Goal: Task Accomplishment & Management: Use online tool/utility

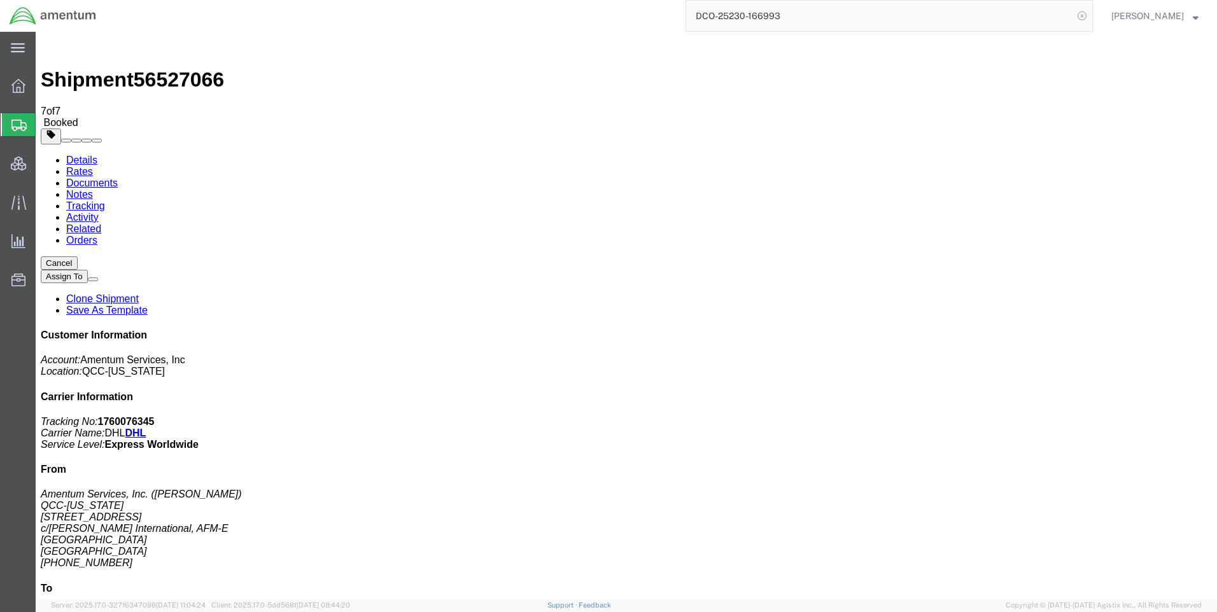
click at [1091, 17] on icon at bounding box center [1082, 16] width 18 height 18
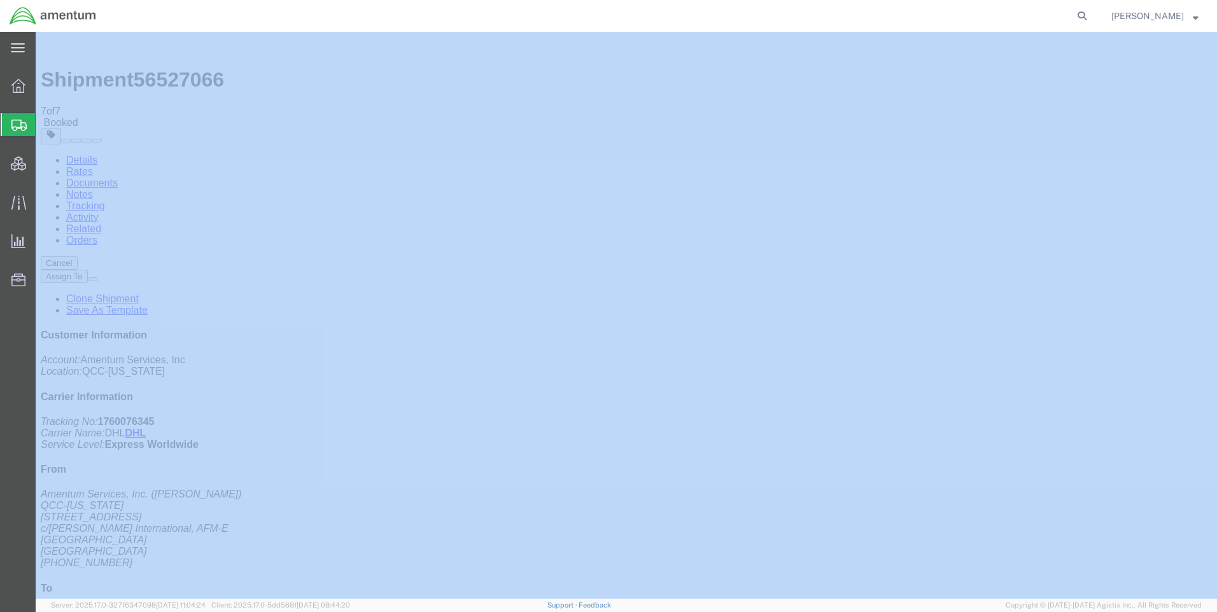
click at [1091, 16] on icon at bounding box center [1082, 16] width 18 height 18
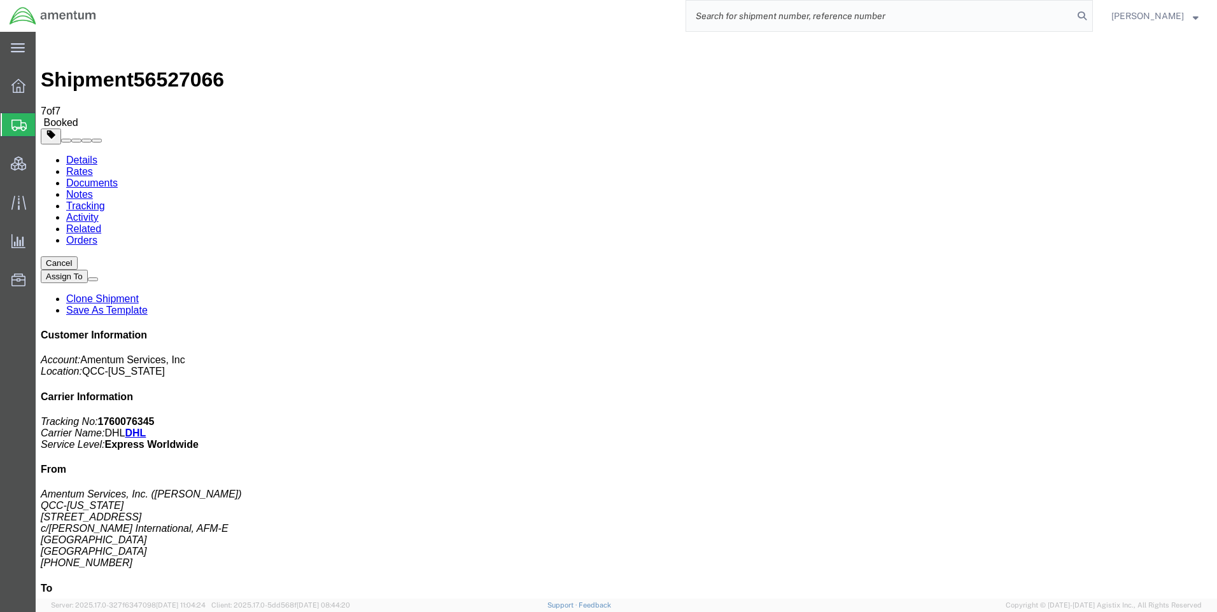
paste input "DCO-25231-167029"
click at [1091, 11] on icon at bounding box center [1082, 16] width 18 height 18
type input "DCO-25231-167029"
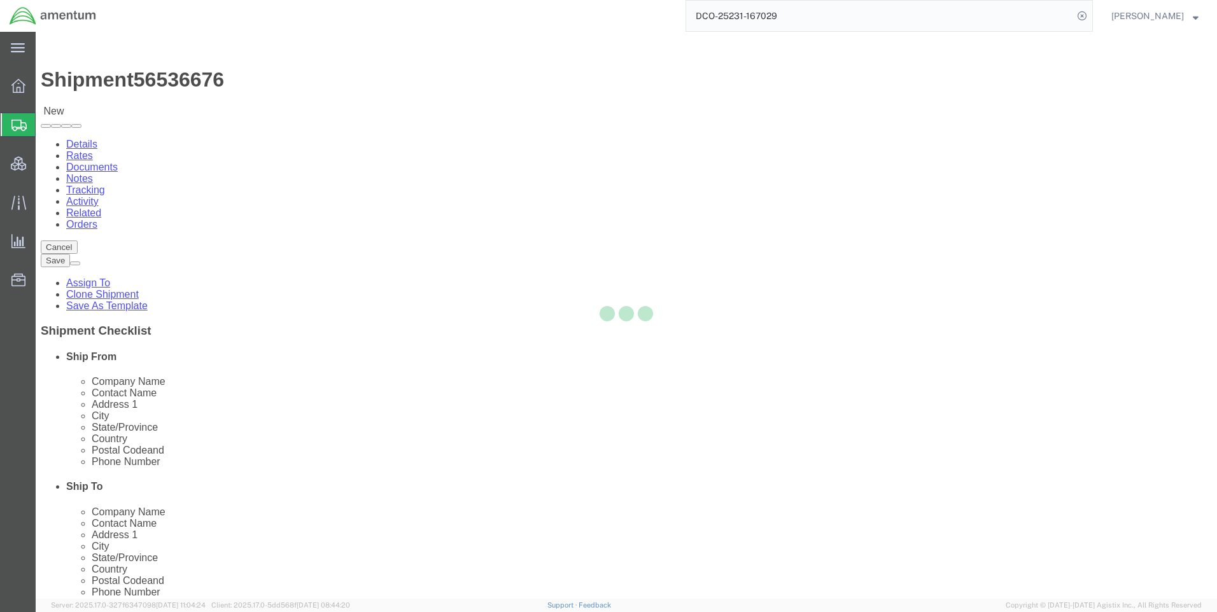
select select "42668"
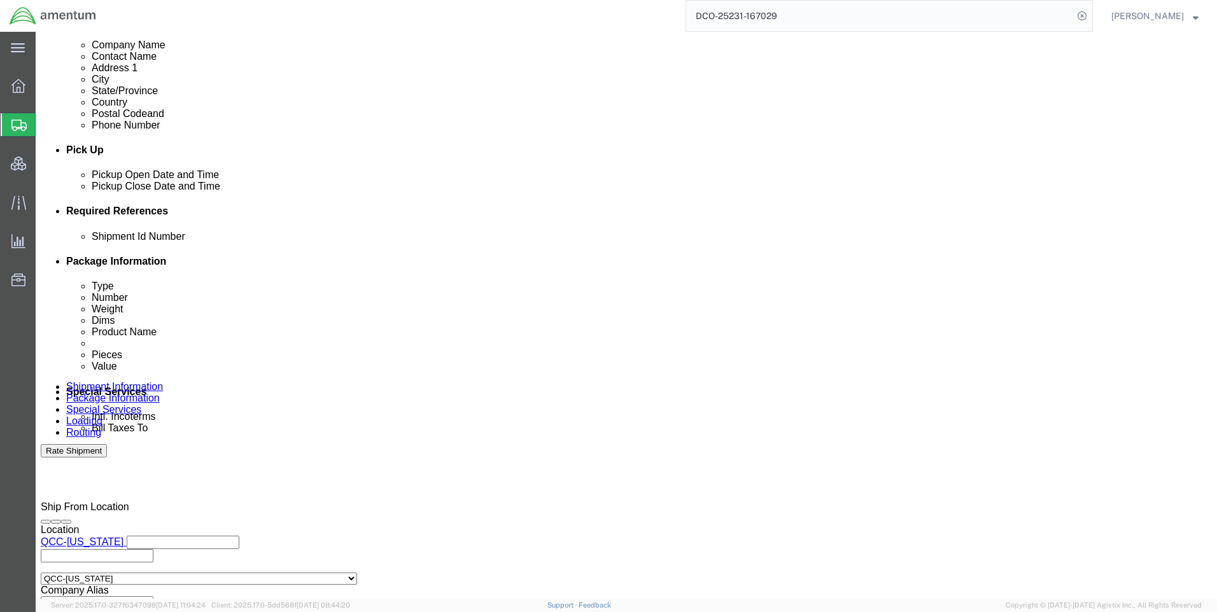
scroll to position [509, 0]
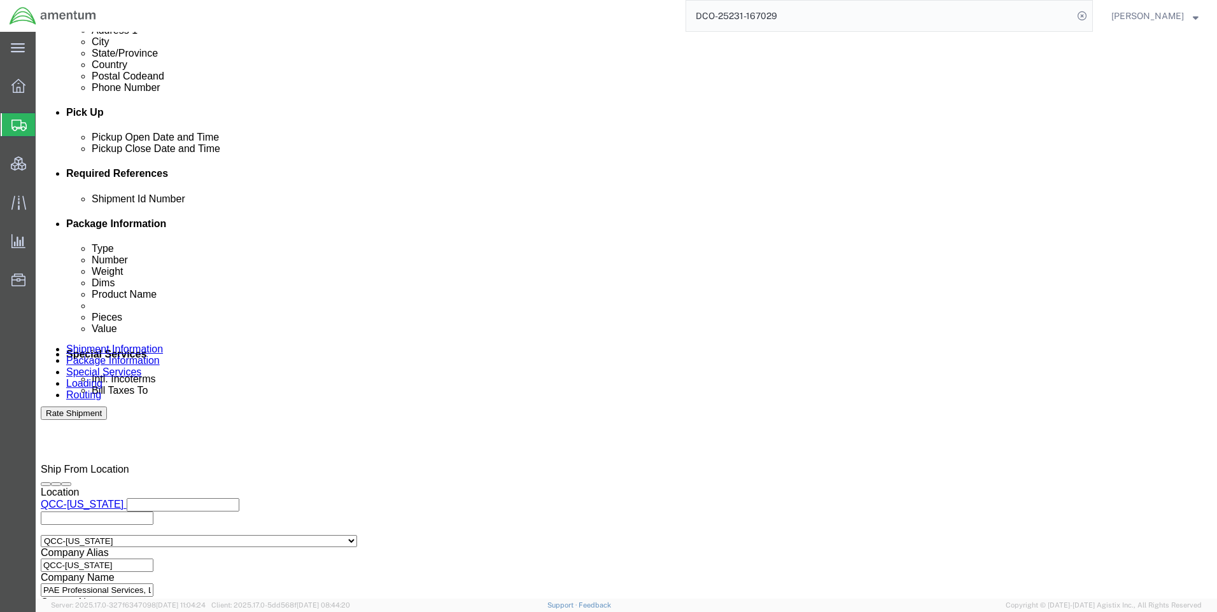
click icon
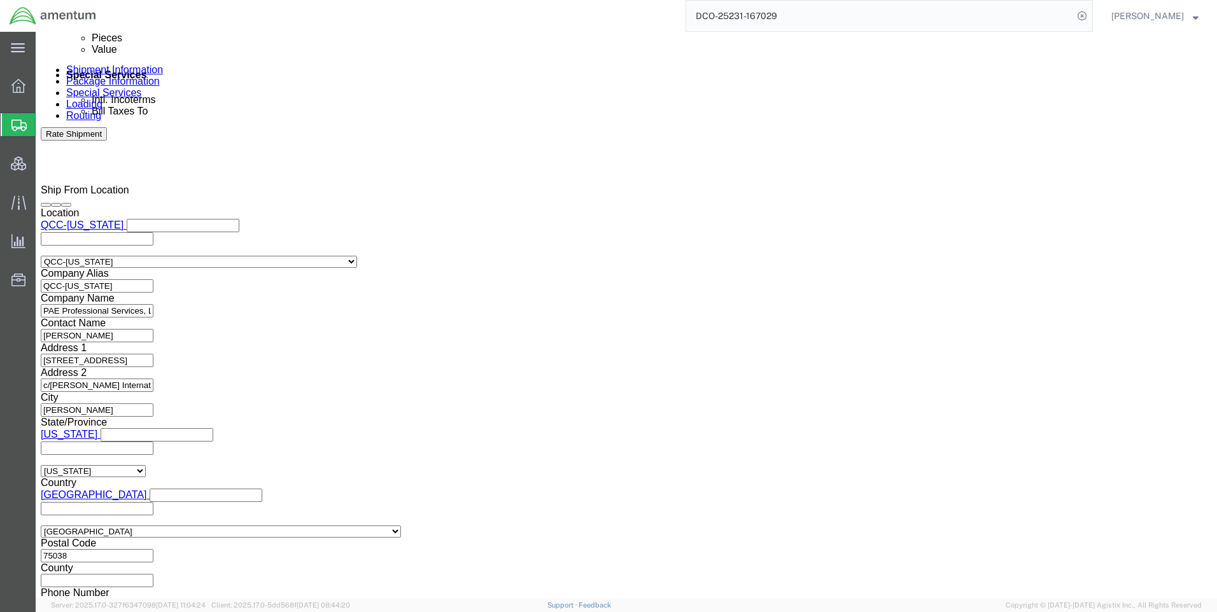
scroll to position [803, 0]
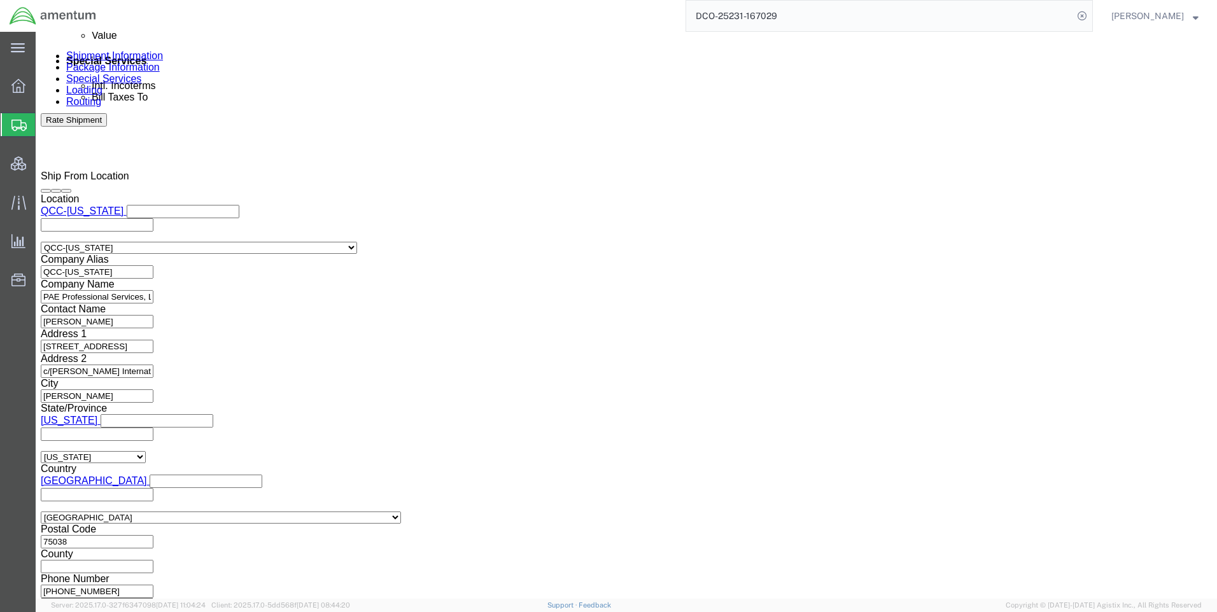
click button "Continue"
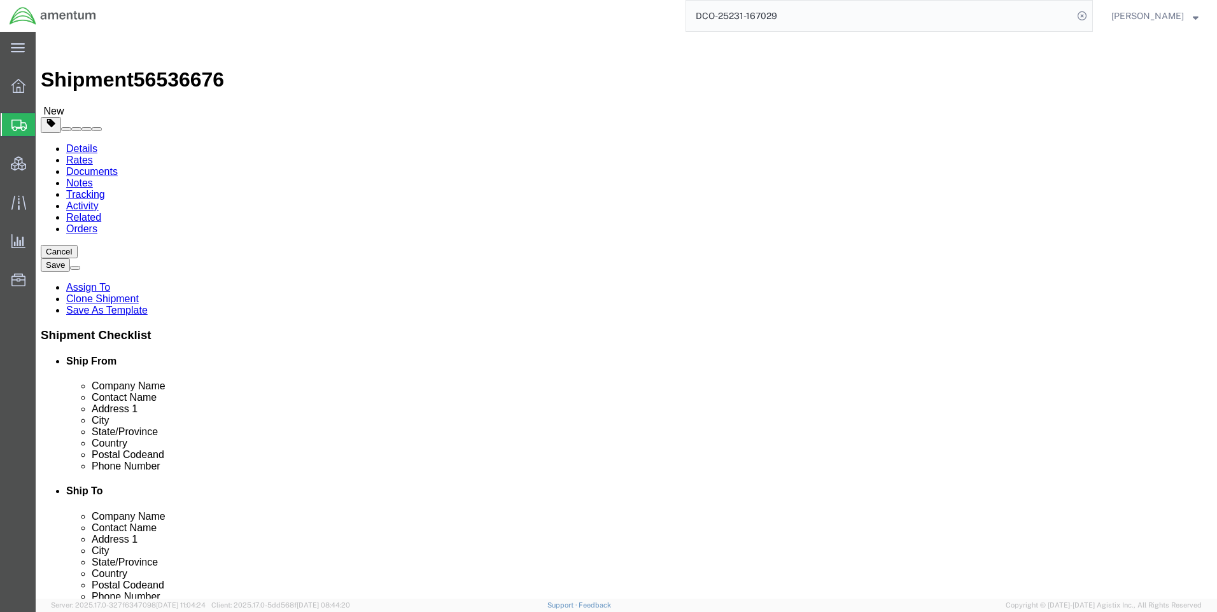
click link "Special Services"
click button "Rate Shipment"
click icon
click input "gu"
type input "g"
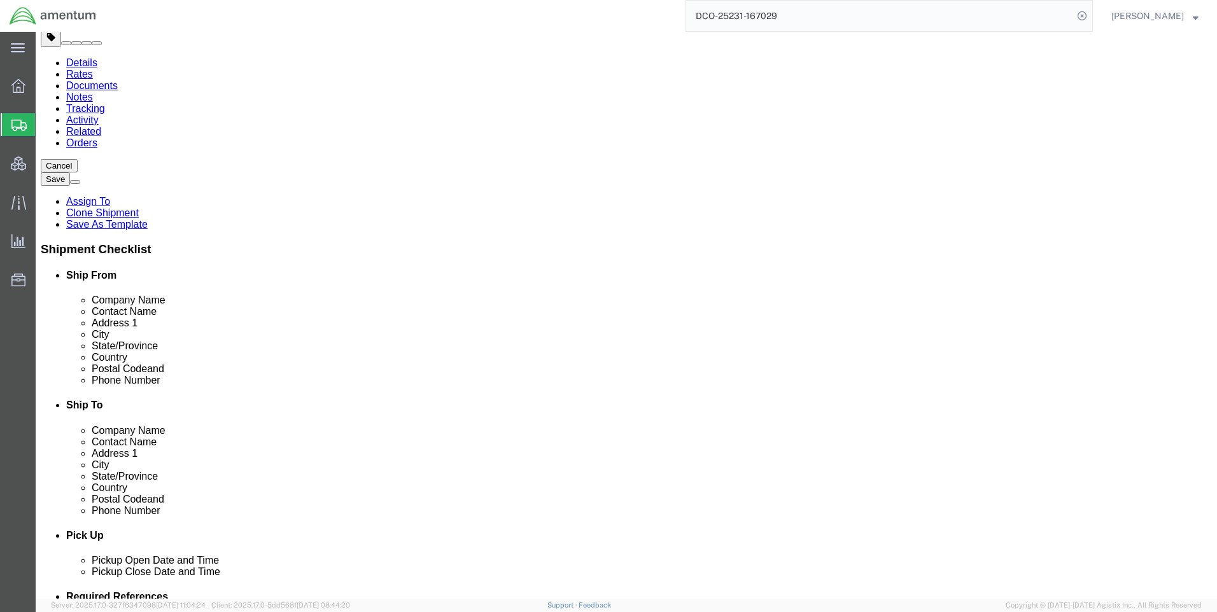
scroll to position [64, 0]
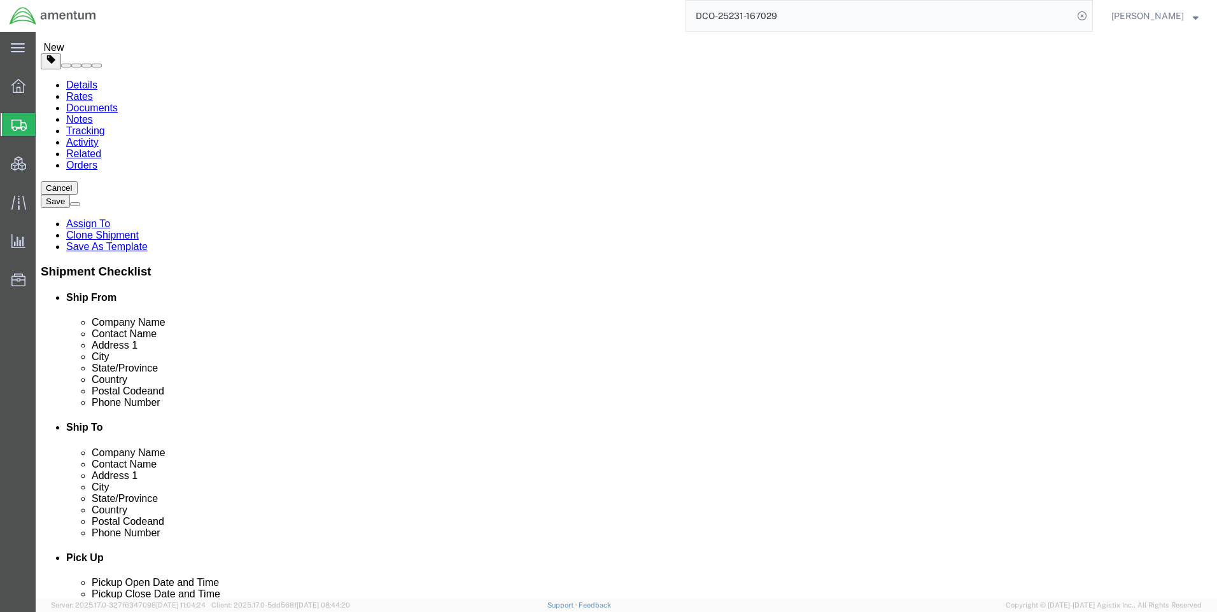
drag, startPoint x: 680, startPoint y: 324, endPoint x: 637, endPoint y: 323, distance: 43.3
click div "Barrigada"
click input "Barrigada"
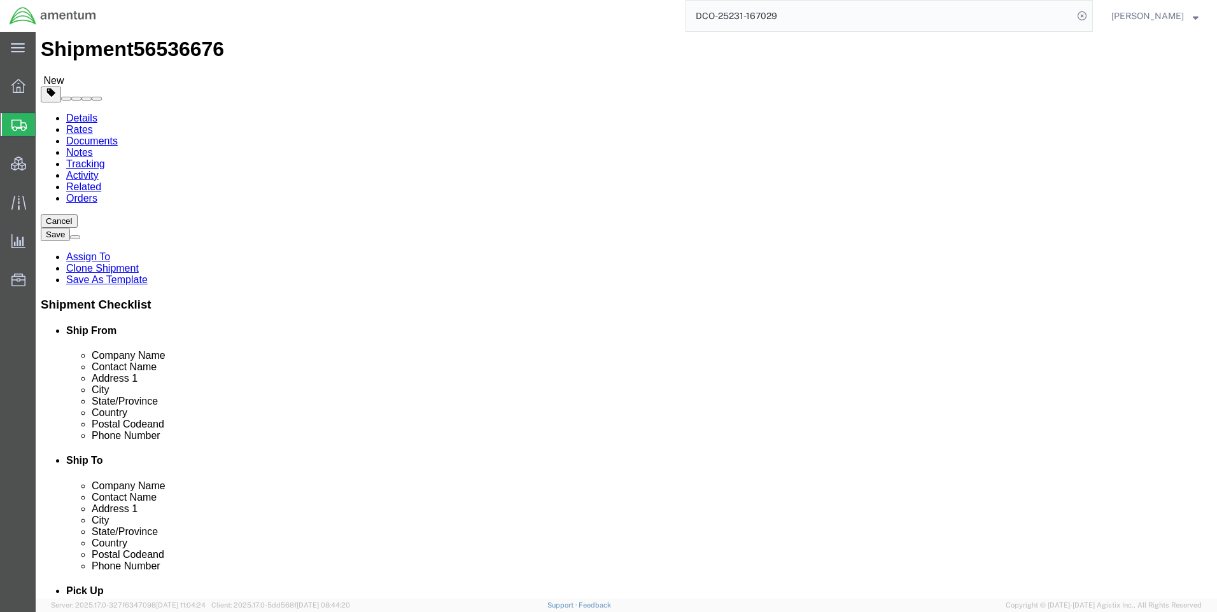
scroll to position [0, 0]
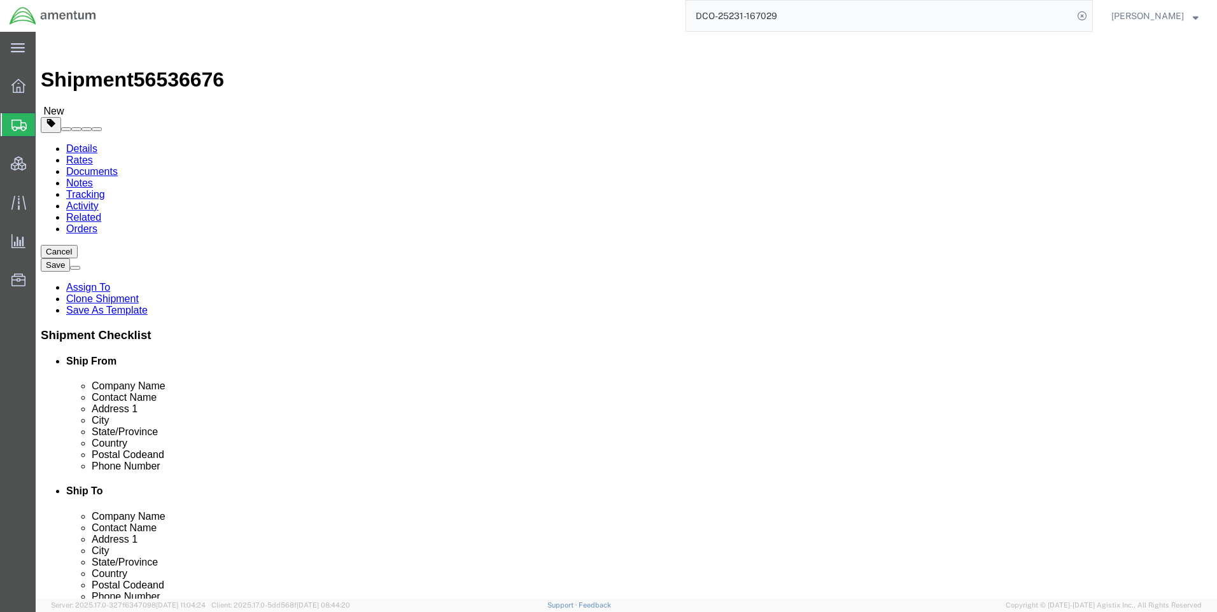
type input "u"
type input "g"
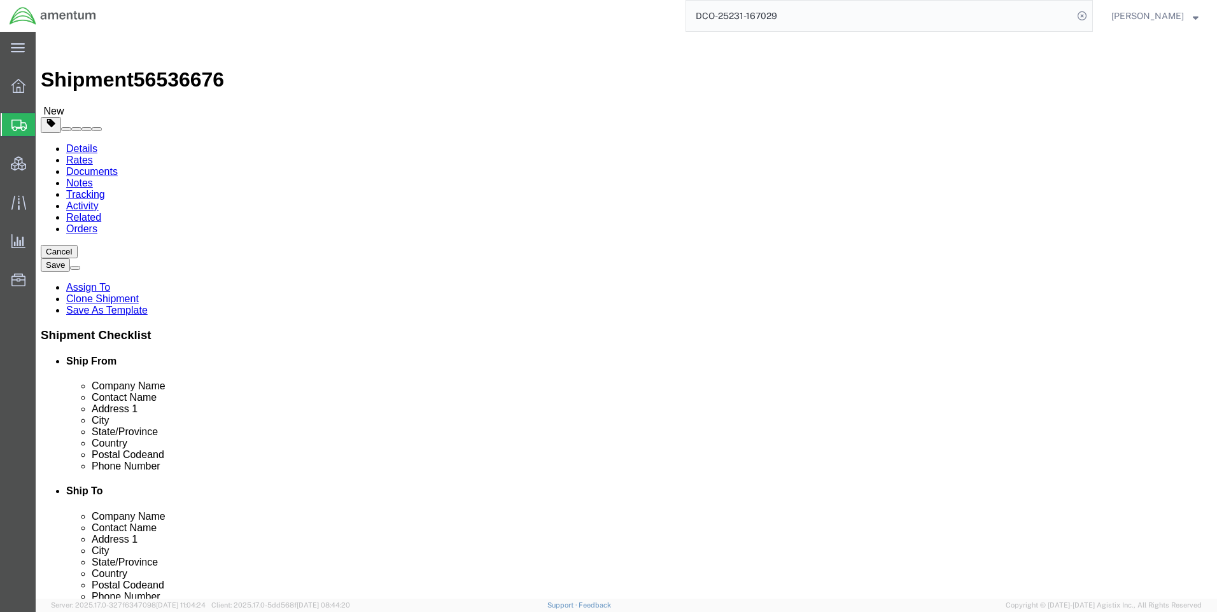
type input "g"
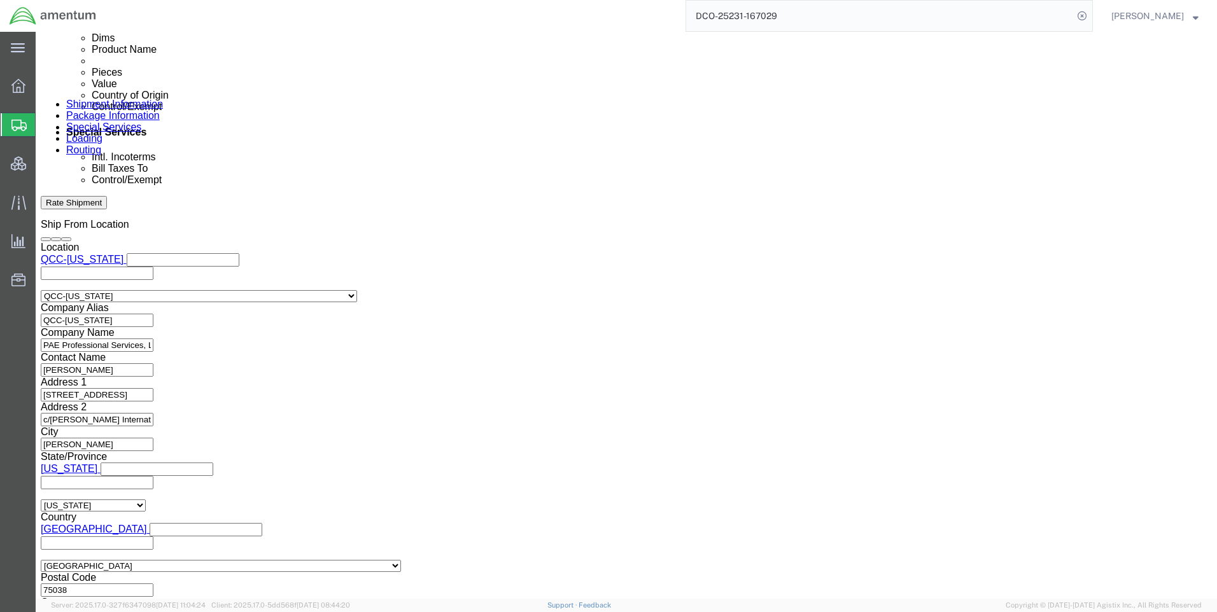
scroll to position [803, 0]
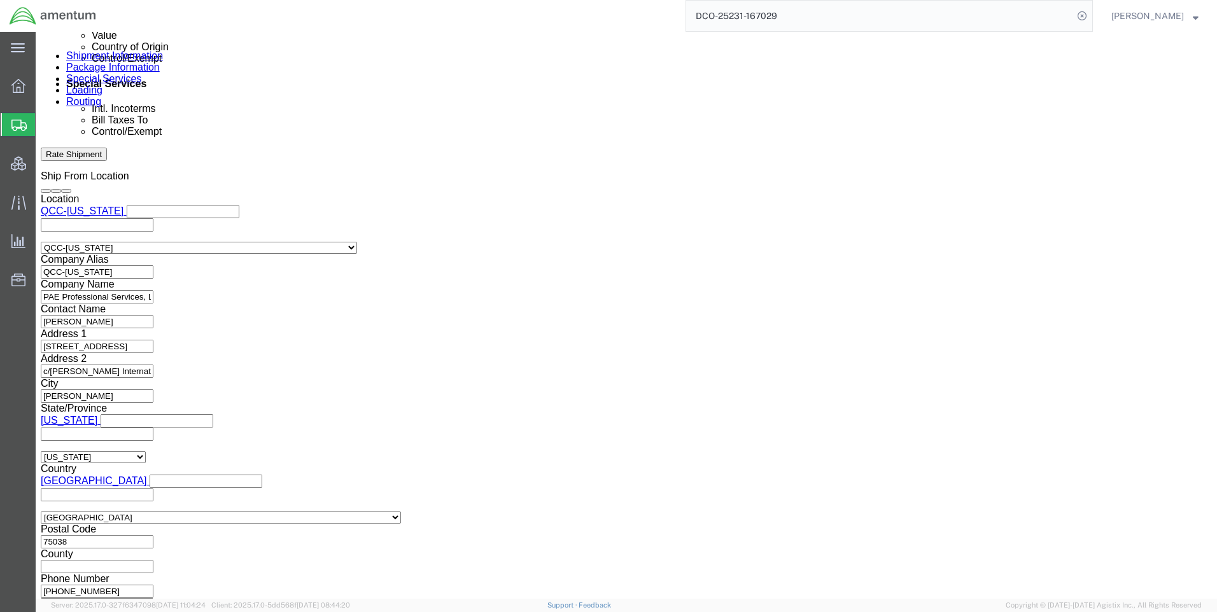
click link "Package Information"
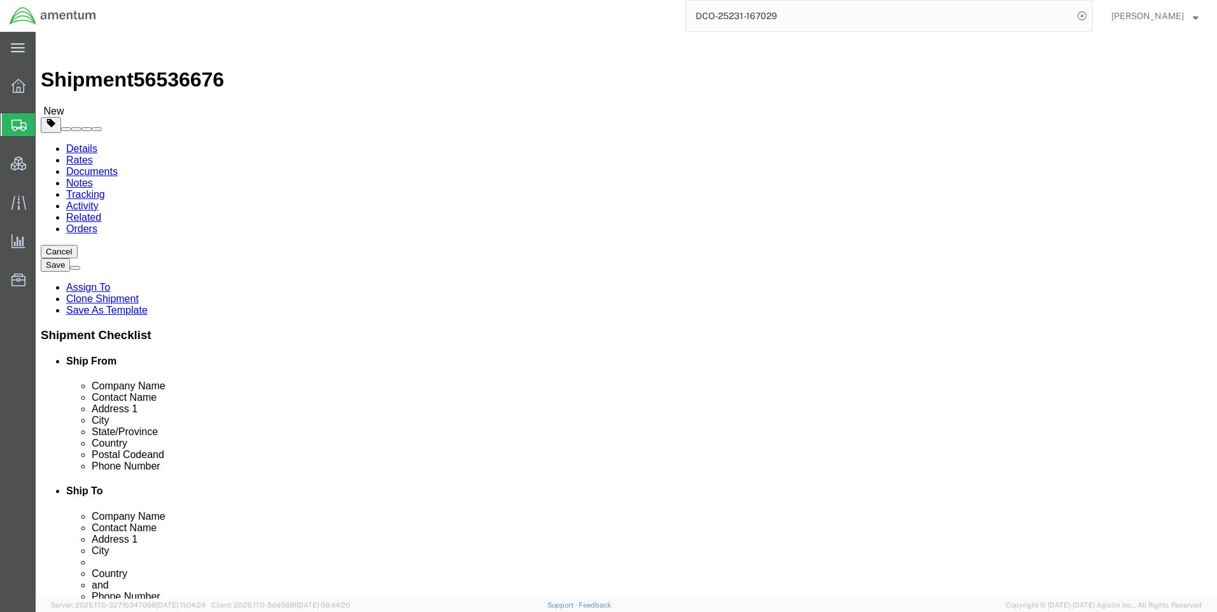
click icon
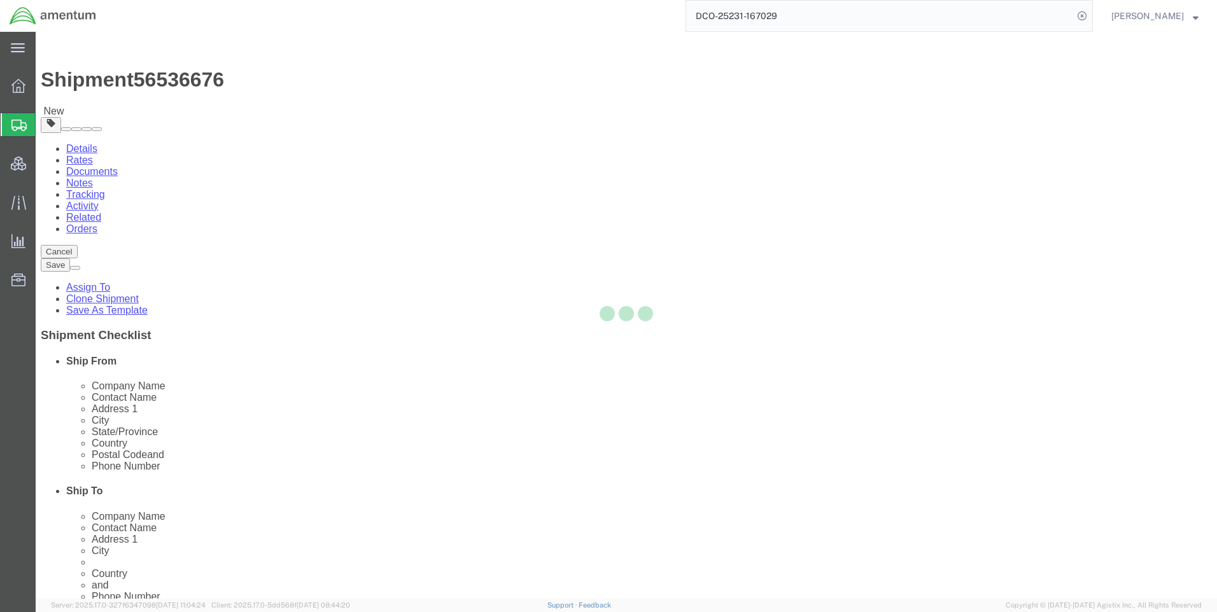
select select
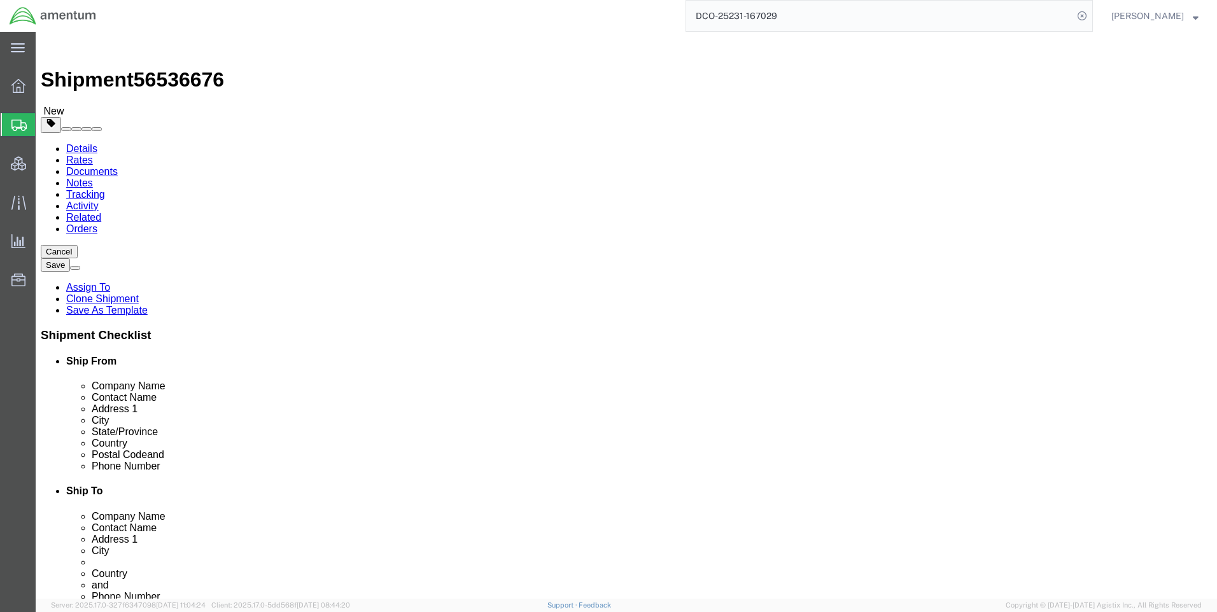
select select "DEPARTMENT"
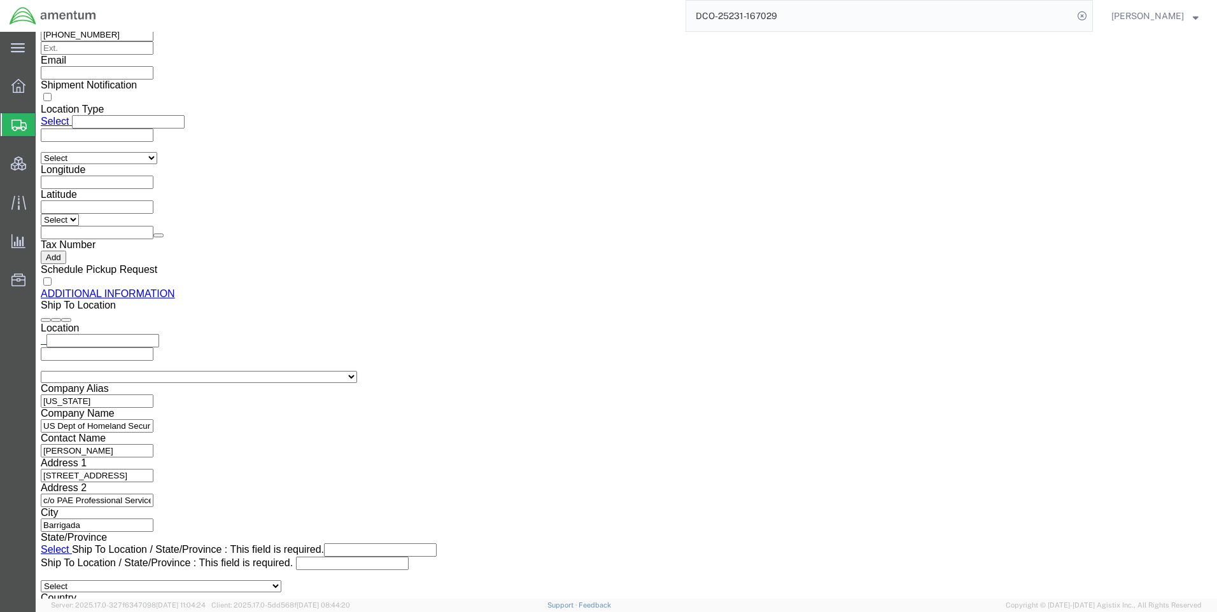
scroll to position [1470, 0]
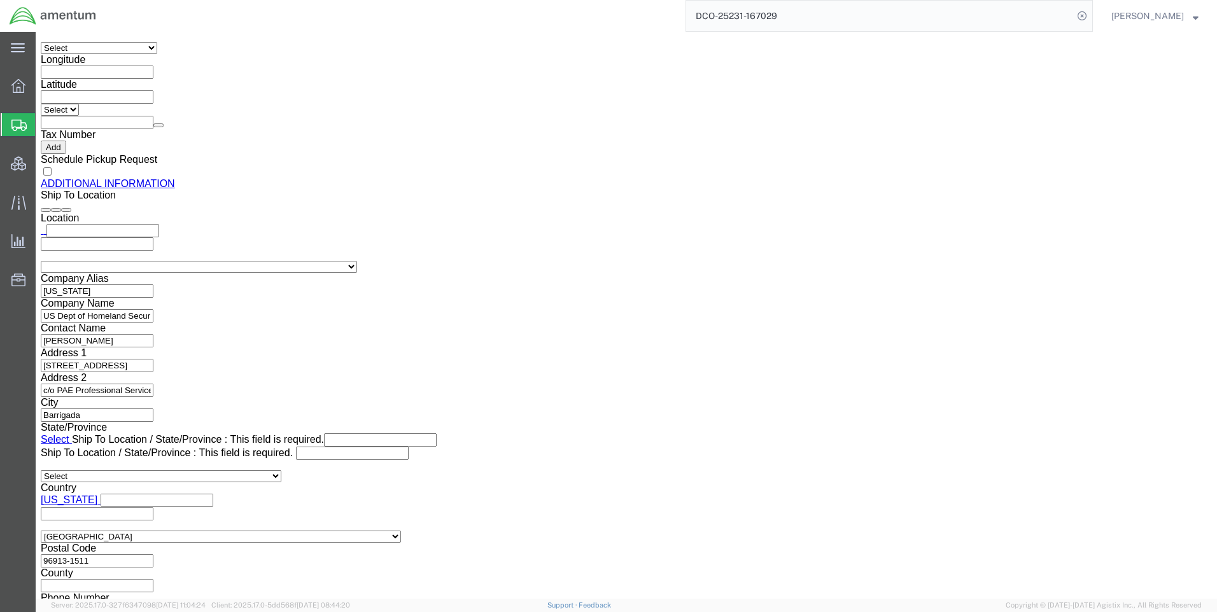
click button "Rate Shipment"
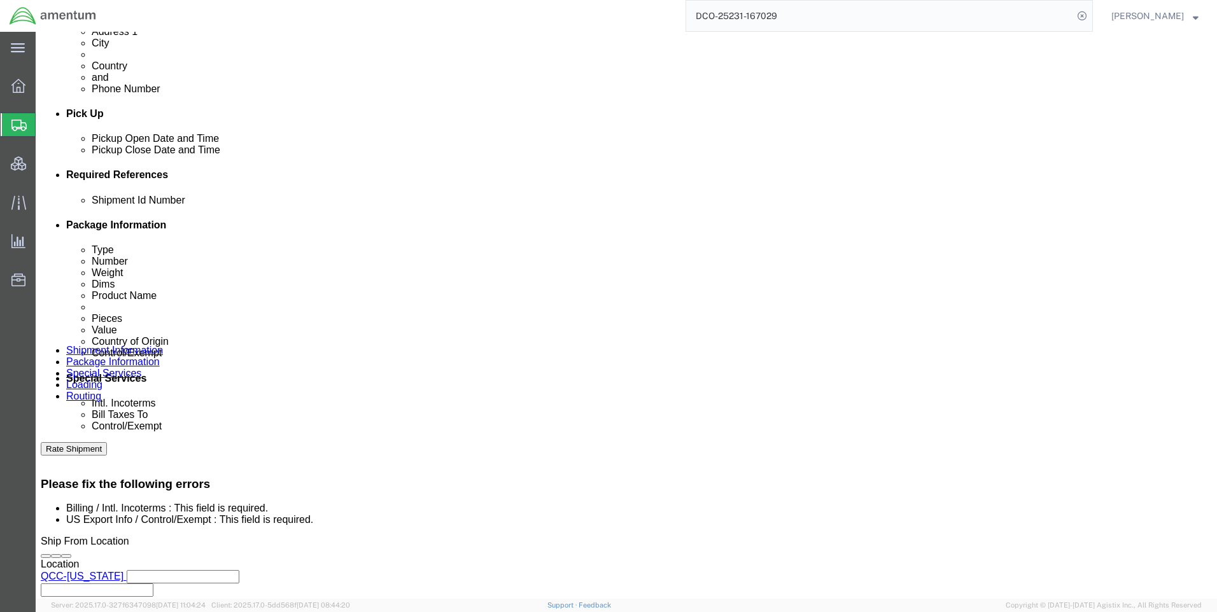
scroll to position [509, 0]
click select "Select Gift Personal Effects Repair/Warranty Return Sample Sold Temporary/Not S…"
select select "SOLD"
click select "Select Gift Personal Effects Repair/Warranty Return Sample Sold Temporary/Not S…"
click select "Select Carriage Insurance Paid Carriage Paid To Cost and Freight Cost Insurance…"
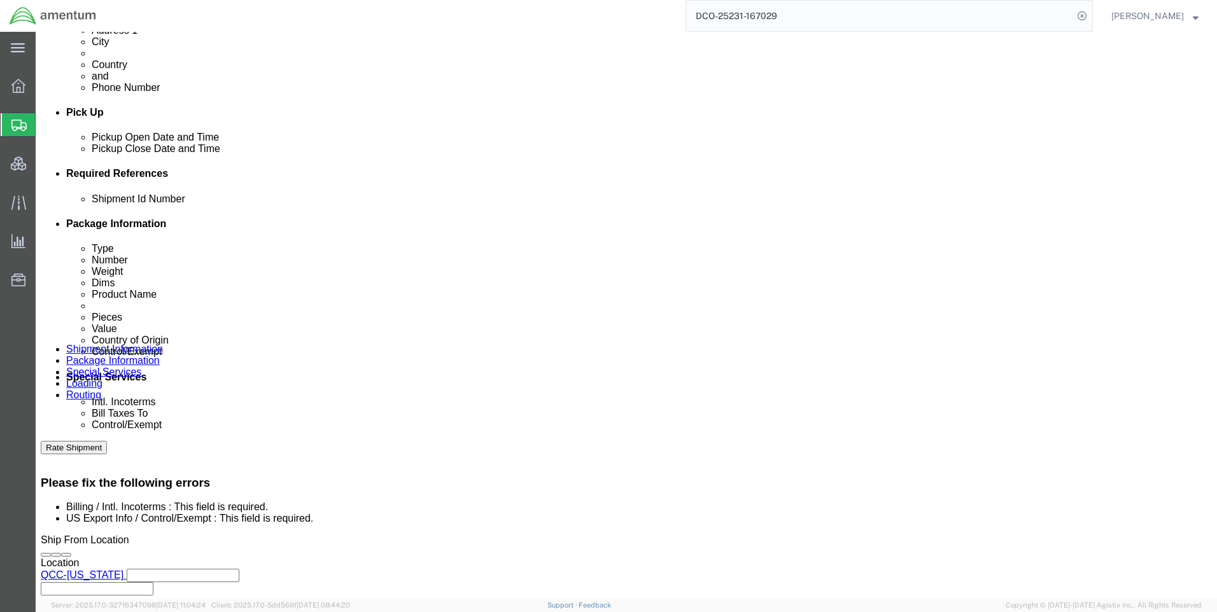
select select "DDP"
click select "Select Carriage Insurance Paid Carriage Paid To Cost and Freight Cost Insurance…"
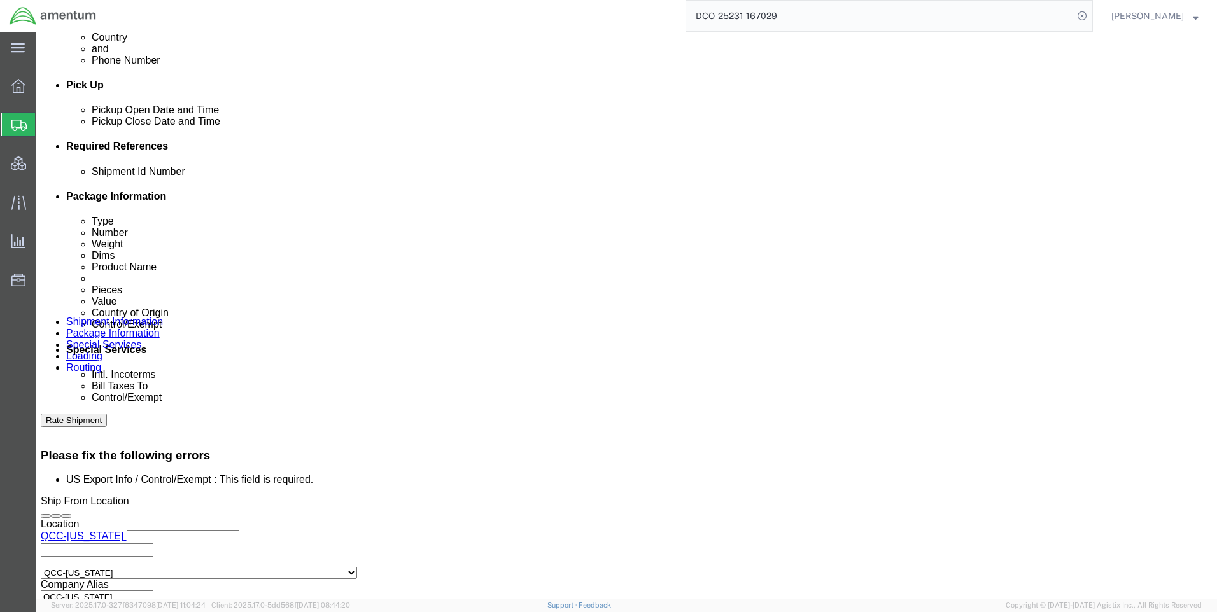
scroll to position [559, 0]
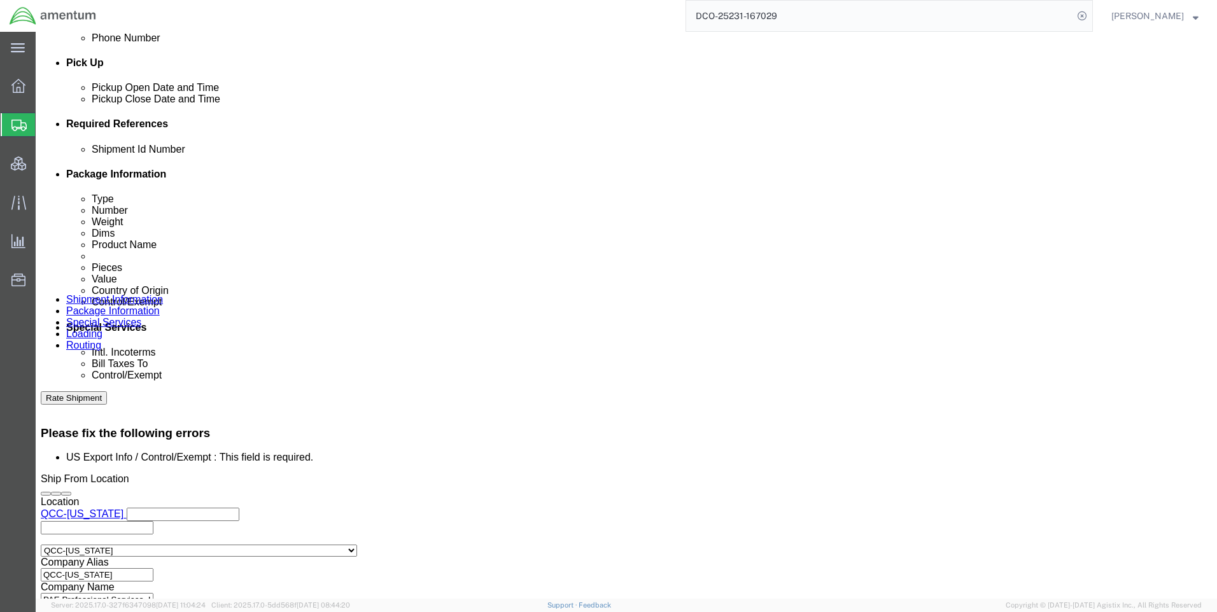
click button "Rate Shipment"
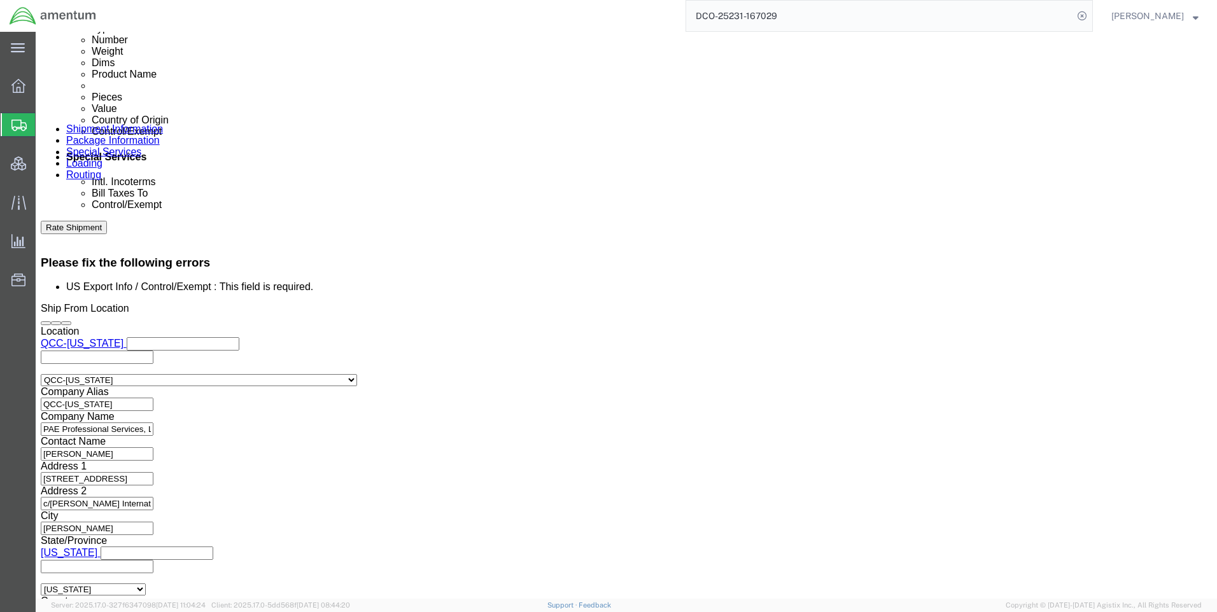
scroll to position [764, 0]
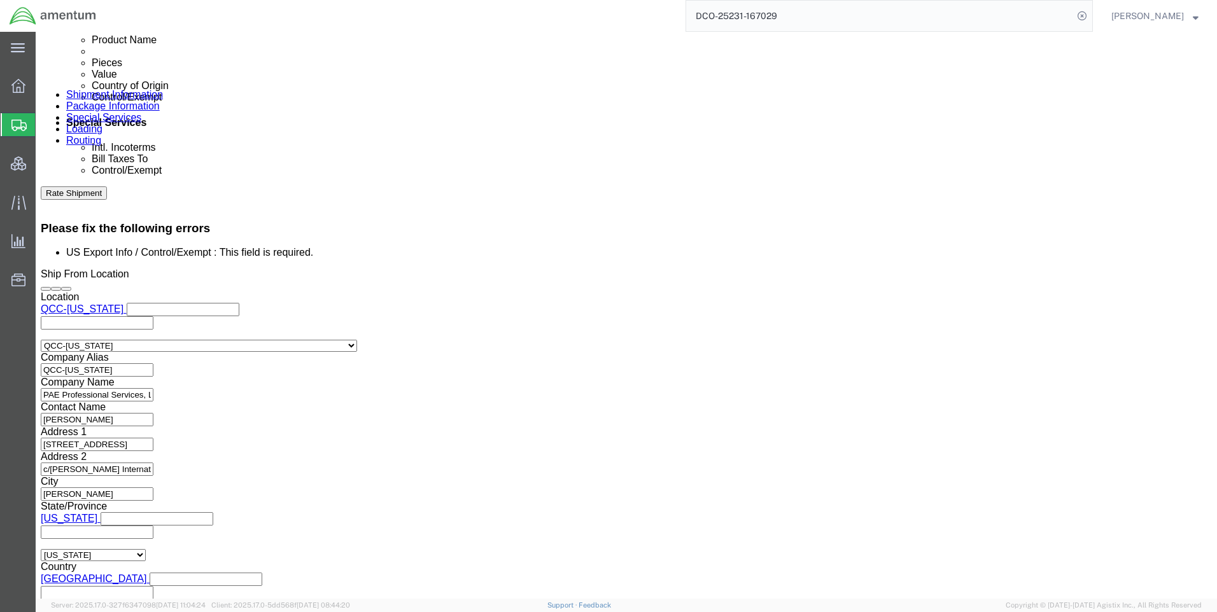
click select "Select ATF BIS DEA EPA FDA FTR ITAR OFAC Other (OPA)"
select select "FTR"
click select "Select ATF BIS DEA EPA FDA FTR ITAR OFAC Other (OPA)"
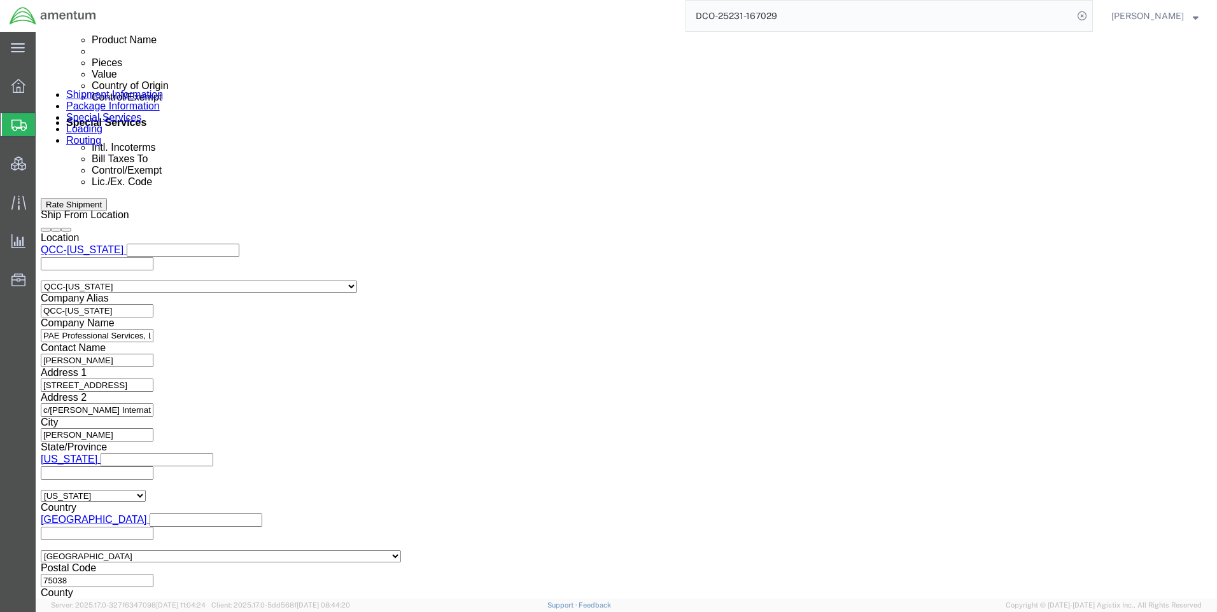
scroll to position [710, 0]
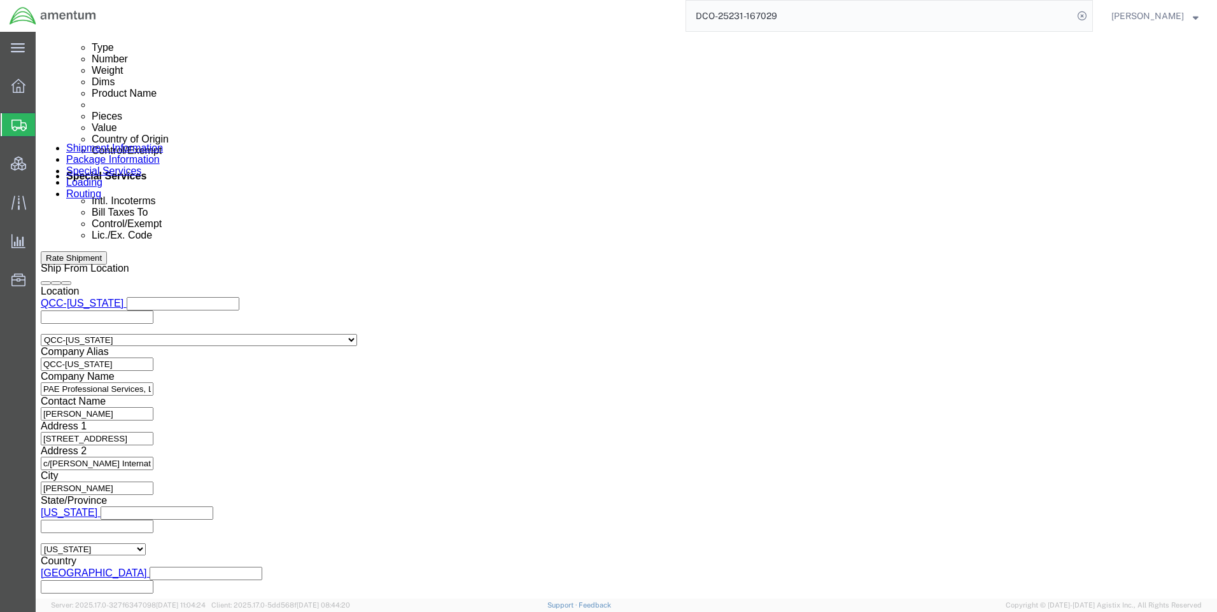
click select "Select 30.2(d)(2) 30.36 30.37(a) 30.37(f) 30.37(g) 30.37(h) 30.37(i) 30.37(j) 3…"
select select "30.37(a)"
click select "Select 30.2(d)(2) 30.36 30.37(a) 30.37(f) 30.37(g) 30.37(h) 30.37(i) 30.37(j) 3…"
drag, startPoint x: 680, startPoint y: 424, endPoint x: 674, endPoint y: 434, distance: 11.7
click select "Select AES-Direct EEI Carrier File EEI EEI Exempt"
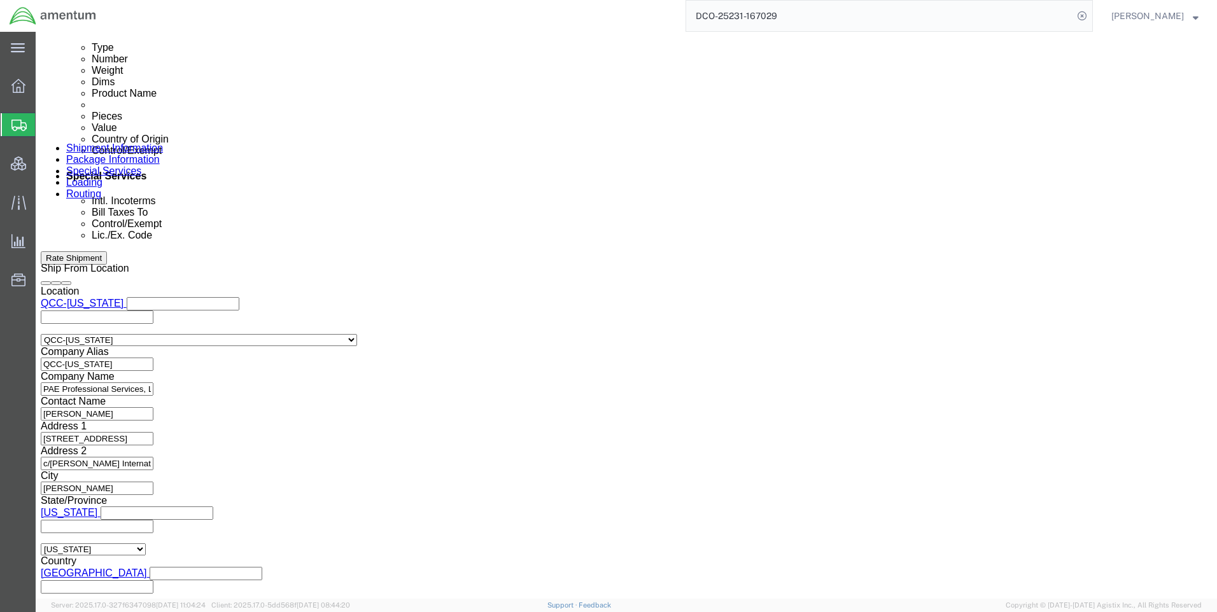
select select "EXEM"
click select "Select AES-Direct EEI Carrier File EEI EEI Exempt"
click button "Rate Shipment"
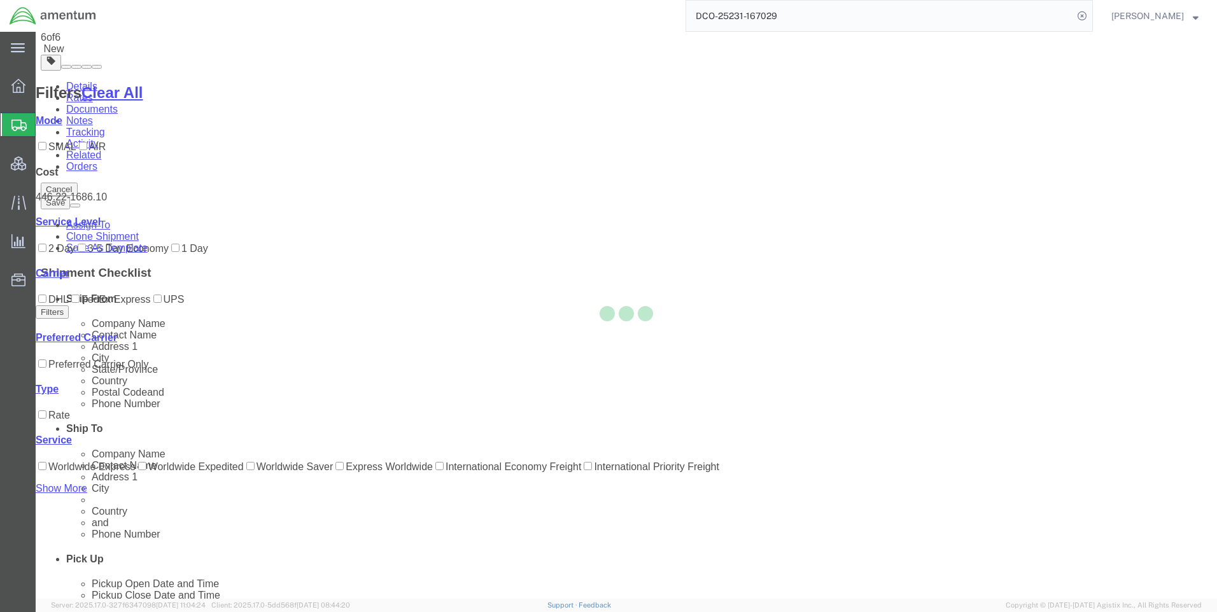
scroll to position [0, 0]
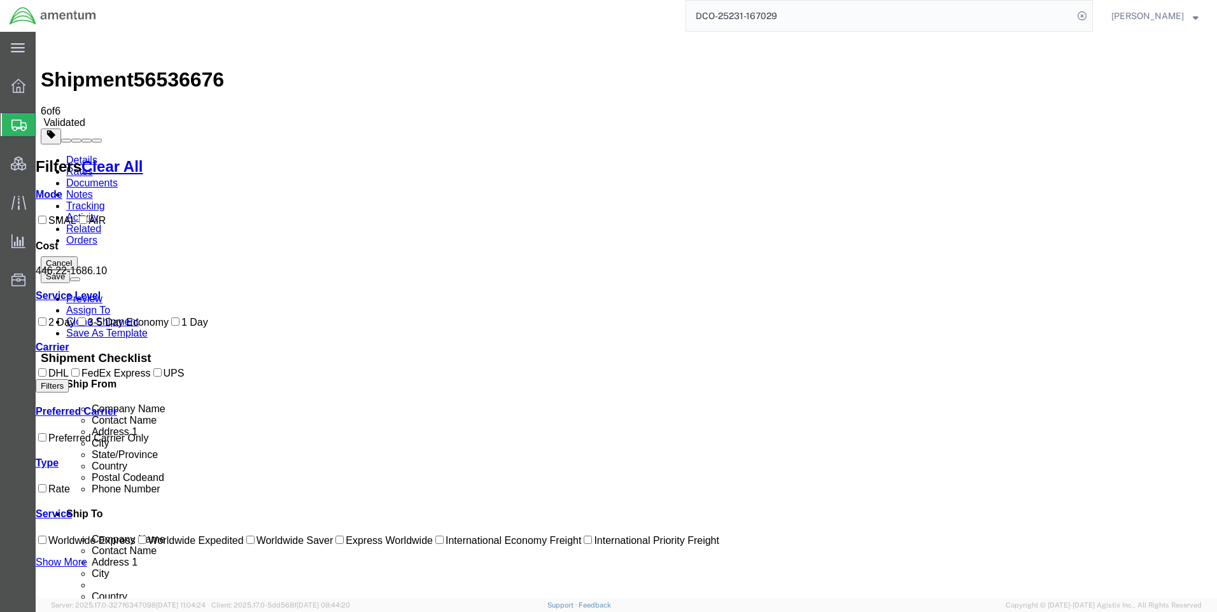
drag, startPoint x: 643, startPoint y: 307, endPoint x: 675, endPoint y: 303, distance: 32.7
copy b "1,587.12"
click at [1091, 14] on icon at bounding box center [1082, 16] width 18 height 18
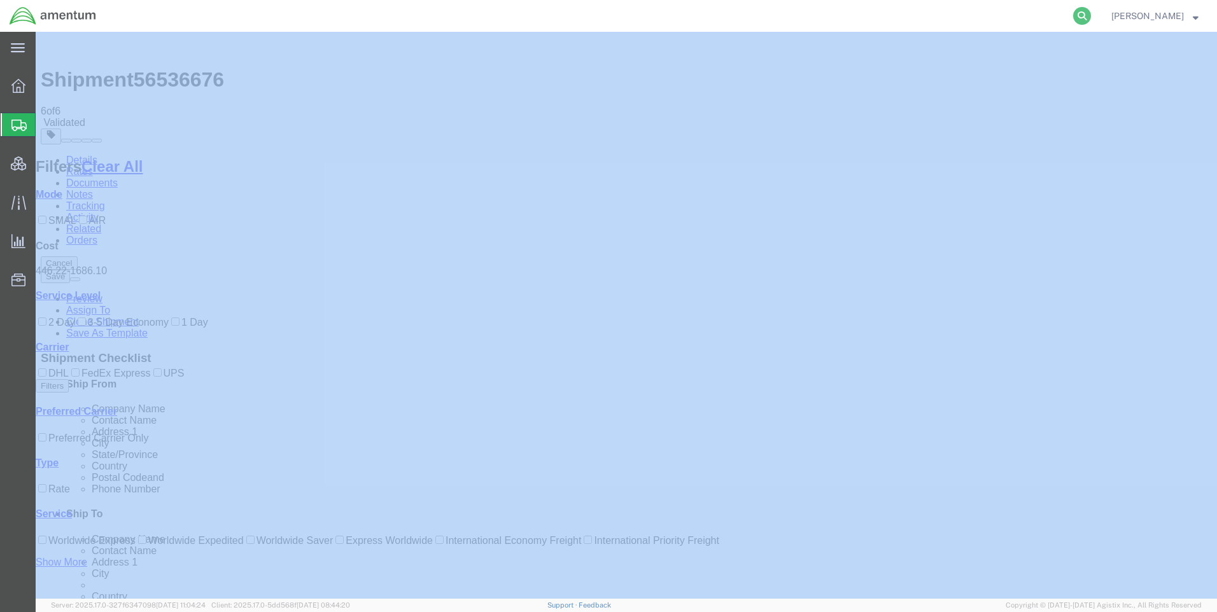
click at [1091, 13] on icon at bounding box center [1082, 16] width 18 height 18
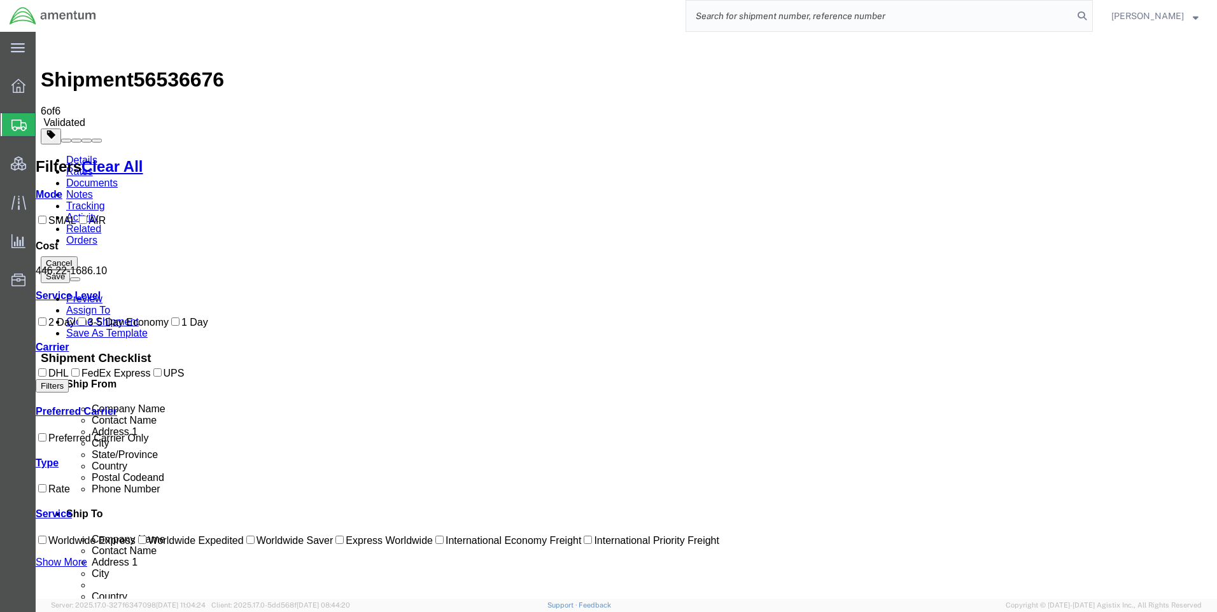
paste input "DCO-25231-167034"
type input "DCO-25231-167034"
click at [1091, 13] on icon at bounding box center [1082, 16] width 18 height 18
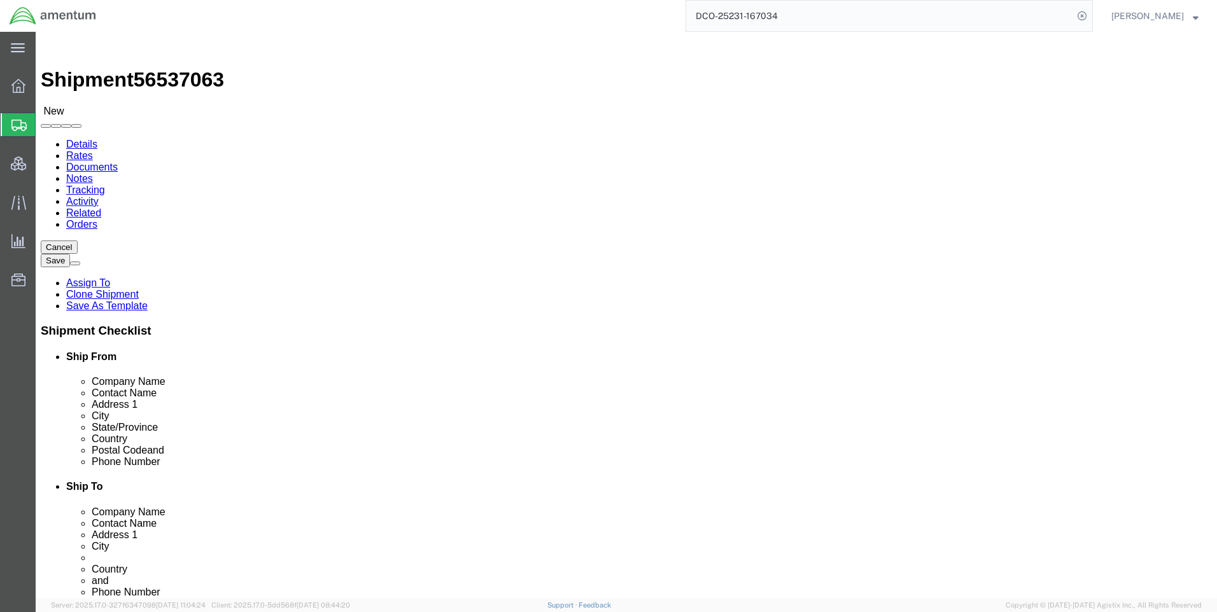
select select "42668"
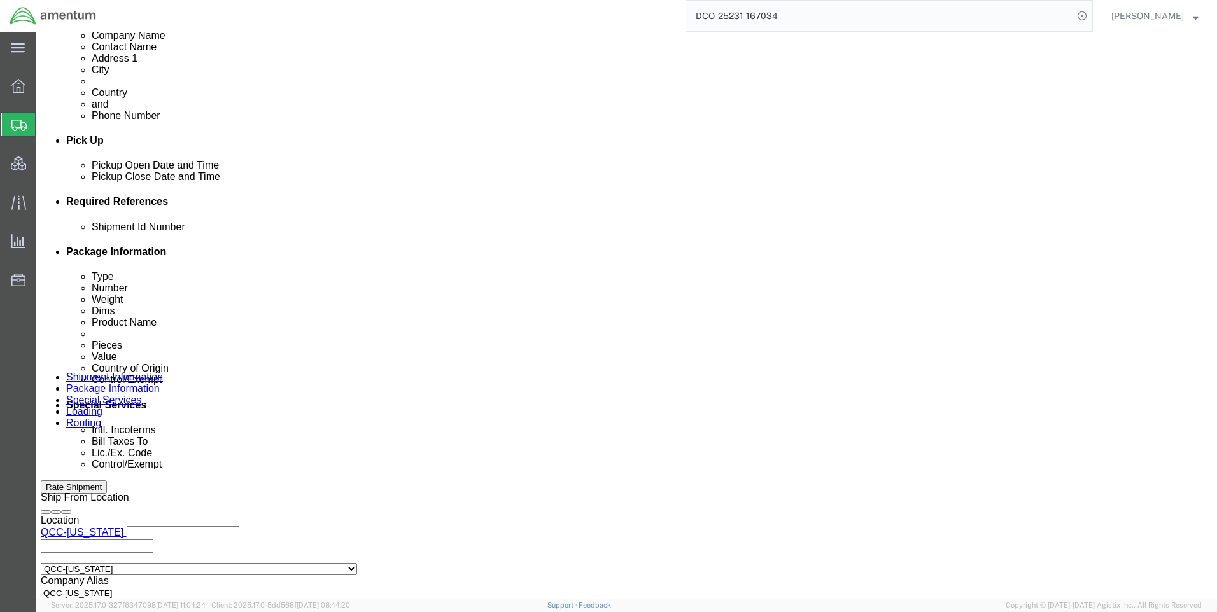
scroll to position [573, 0]
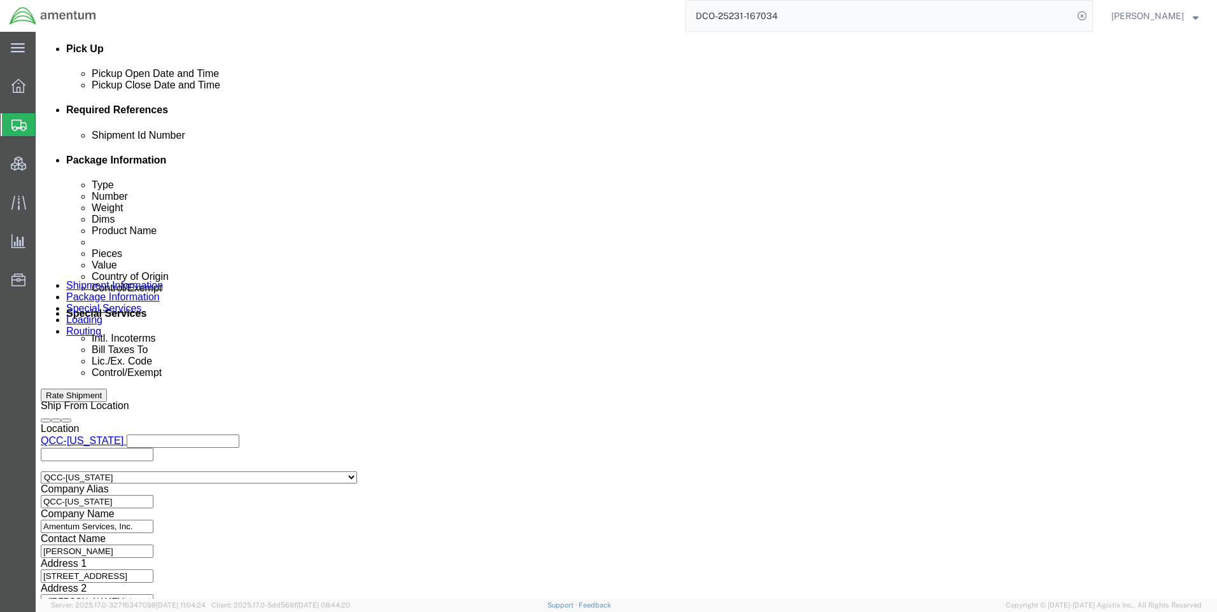
click icon
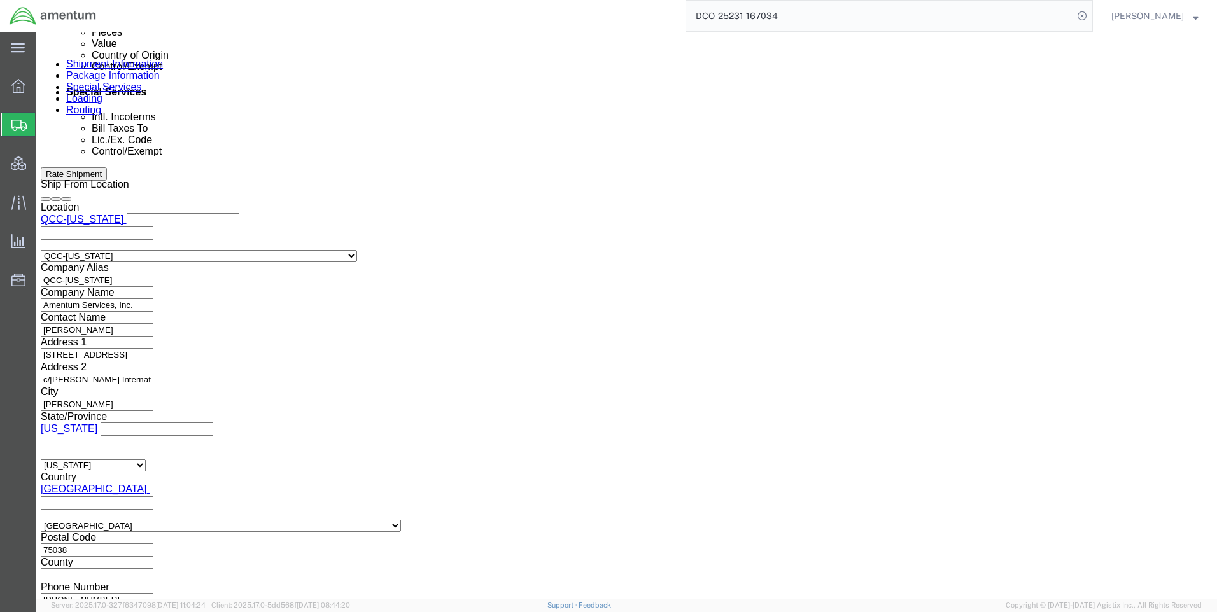
scroll to position [801, 0]
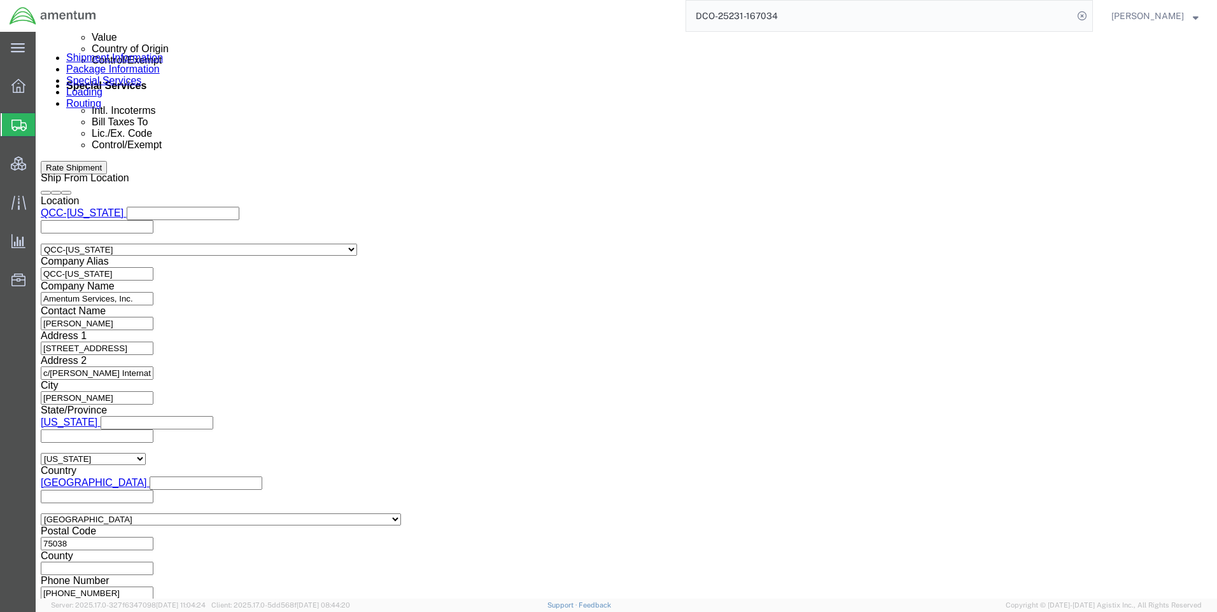
click button "Continue"
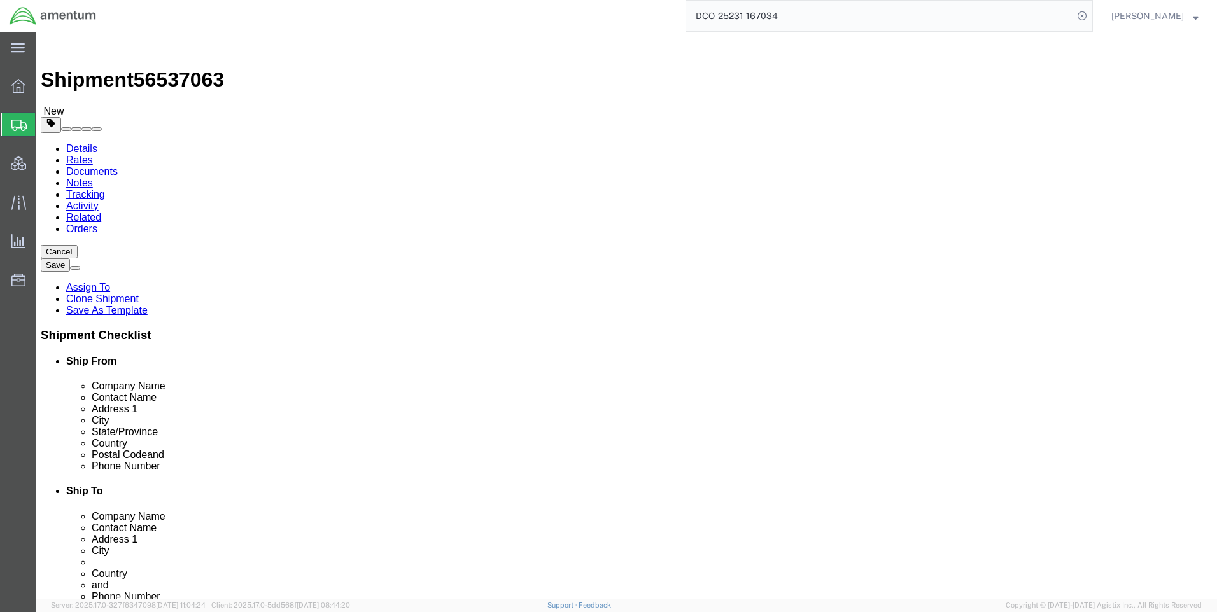
click button "Continue"
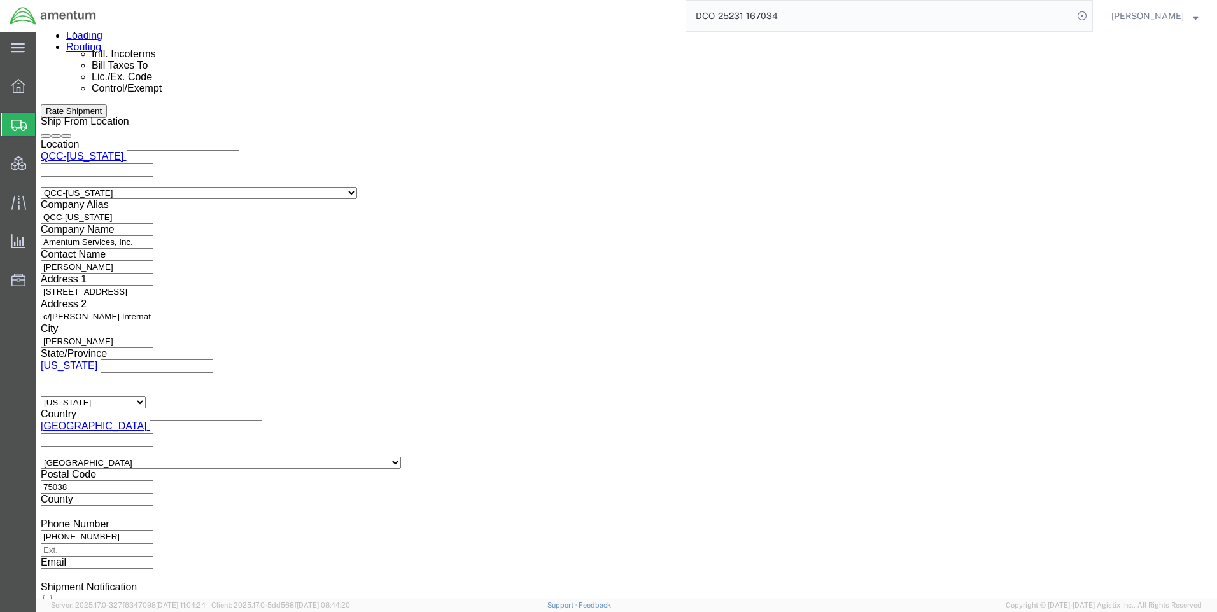
scroll to position [955, 0]
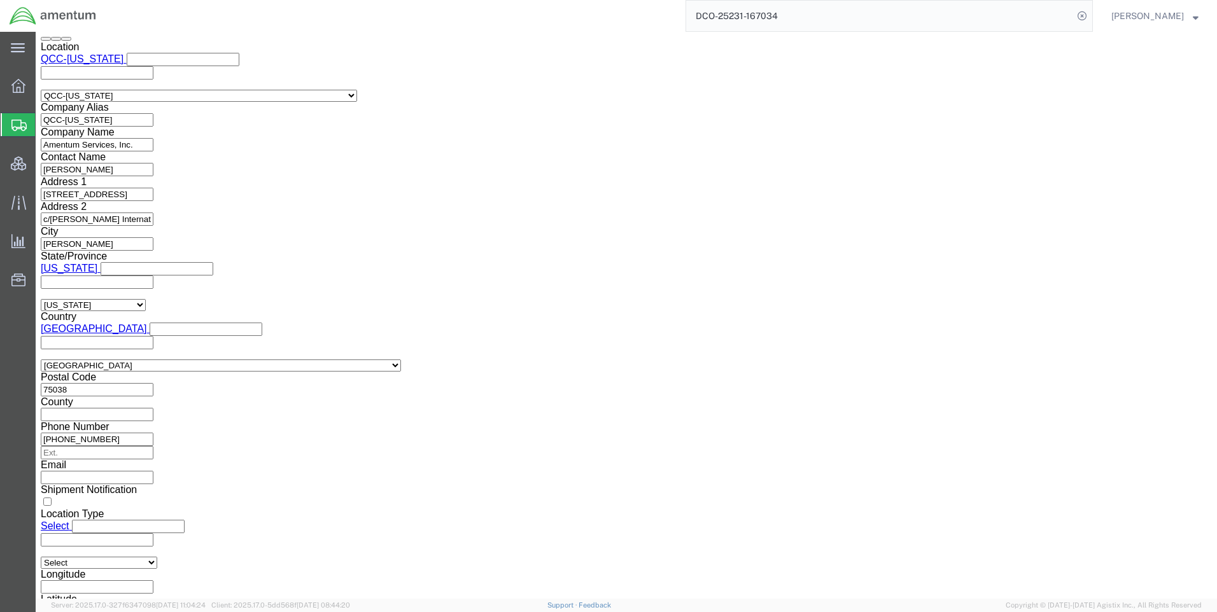
click select "Select ATF BIS DEA EPA FDA FTR ITAR OFAC Other (OPA)"
select select "FTR"
click select "Select ATF BIS DEA EPA FDA FTR ITAR OFAC Other (OPA)"
click select "Select 30.2(d)(2) 30.36 30.37(a) 30.37(f) 30.37(g) 30.37(h) 30.37(i) 30.37(j) 3…"
select select "30.37(a)"
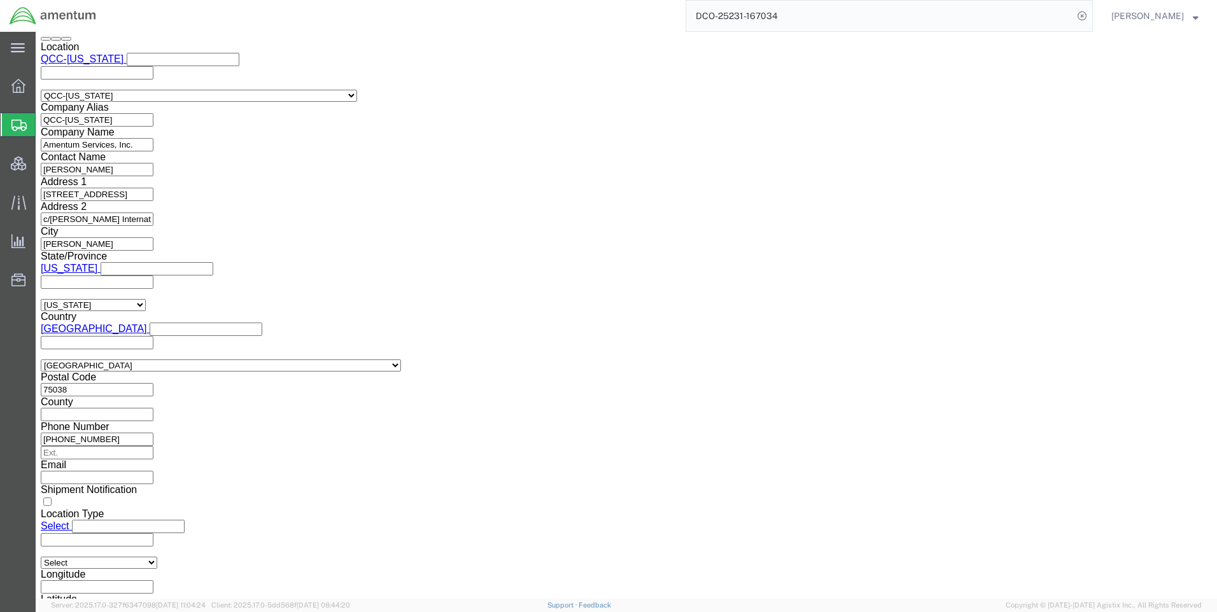
click select "Select 30.2(d)(2) 30.36 30.37(a) 30.37(f) 30.37(g) 30.37(h) 30.37(i) 30.37(j) 3…"
drag, startPoint x: 654, startPoint y: 179, endPoint x: 654, endPoint y: 189, distance: 9.5
click select "Select AES-Direct EEI Carrier File EEI EEI Exempt"
select select "EXEM"
click select "Select AES-Direct EEI Carrier File EEI EEI Exempt"
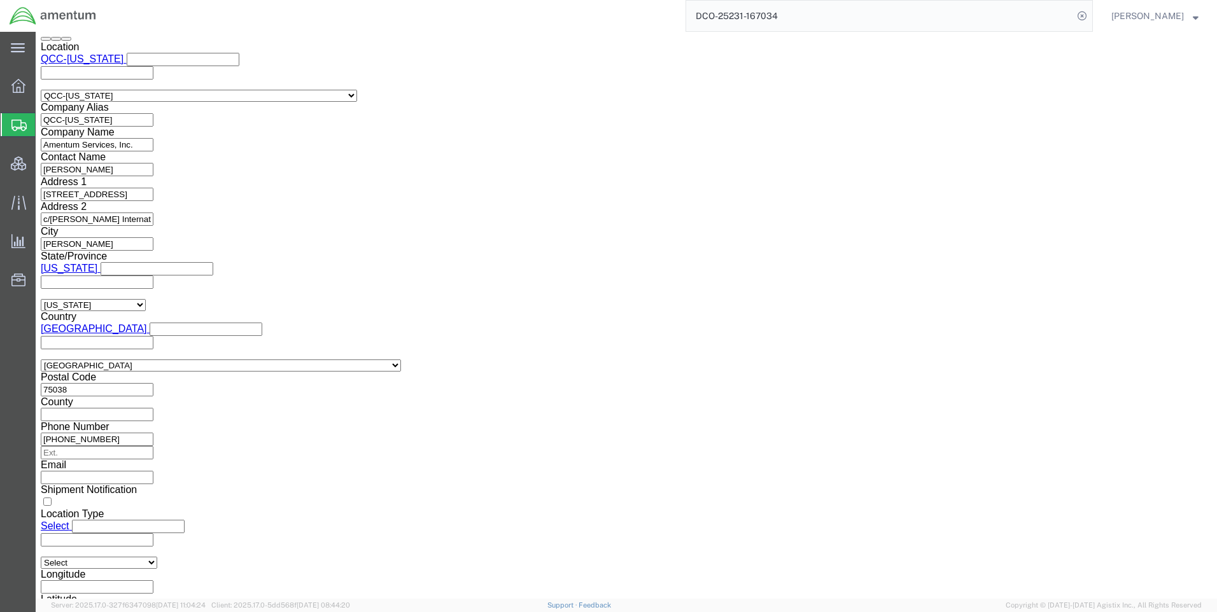
click button "Rate Shipment"
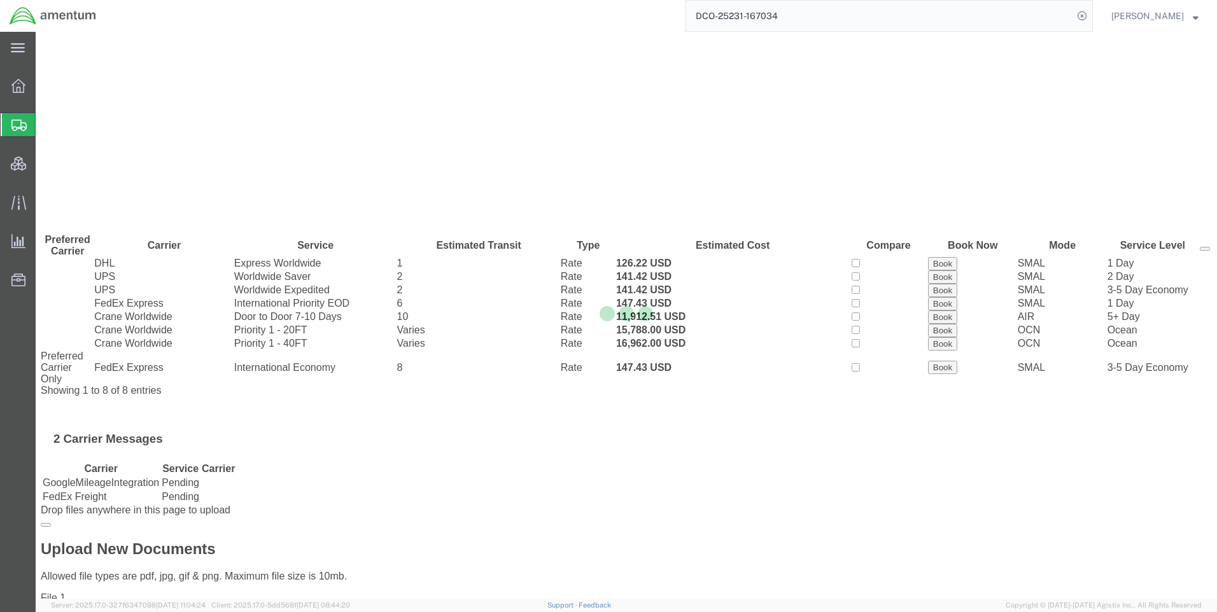
scroll to position [0, 0]
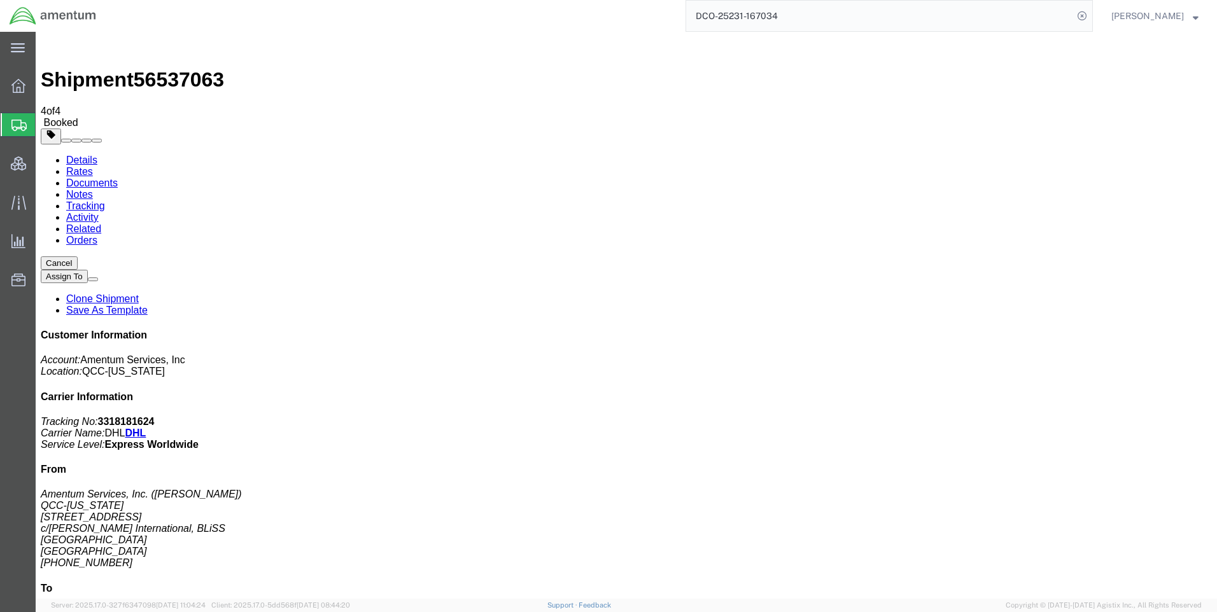
click at [171, 68] on span "56537063" at bounding box center [179, 79] width 90 height 23
copy span "56537063"
click at [93, 166] on link "Rates" at bounding box center [79, 171] width 27 height 11
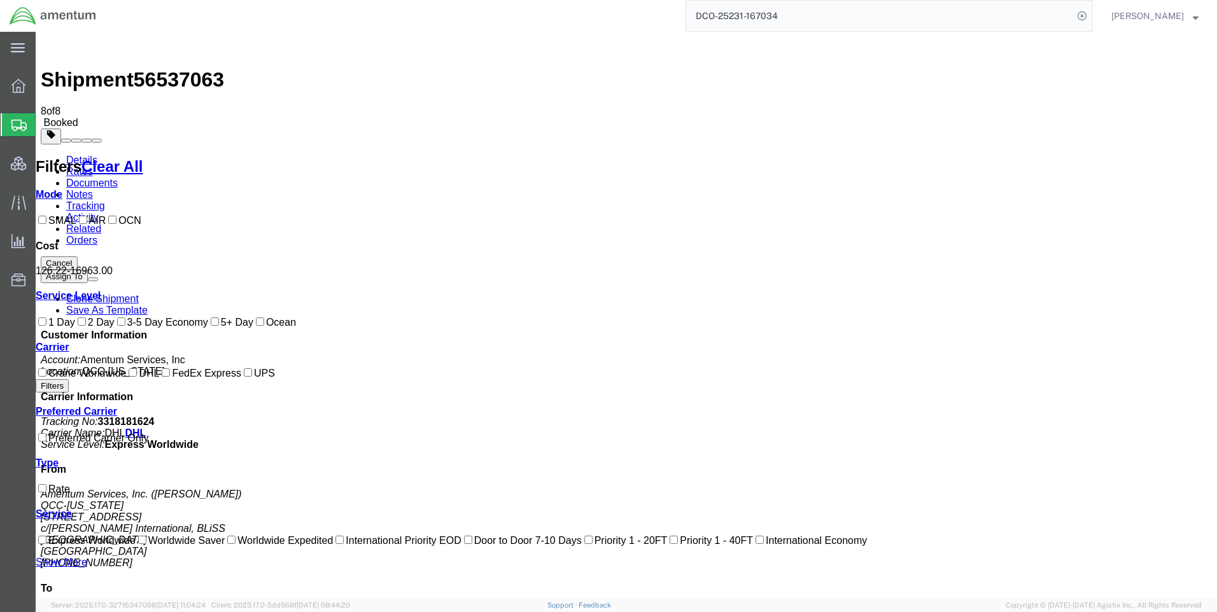
click at [155, 416] on b "3318181624" at bounding box center [126, 421] width 57 height 11
copy b "3318181624"
